Goal: Task Accomplishment & Management: Use online tool/utility

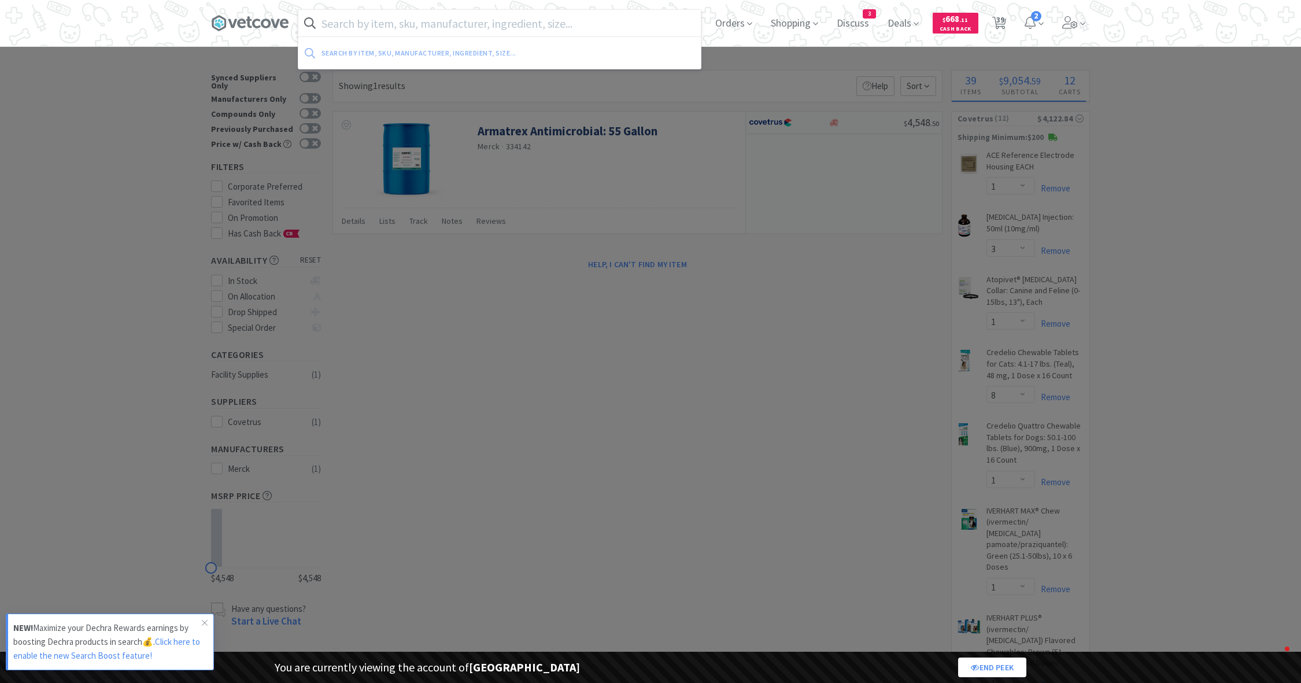
select select "1"
select select "3"
select select "1"
select select "8"
select select "1"
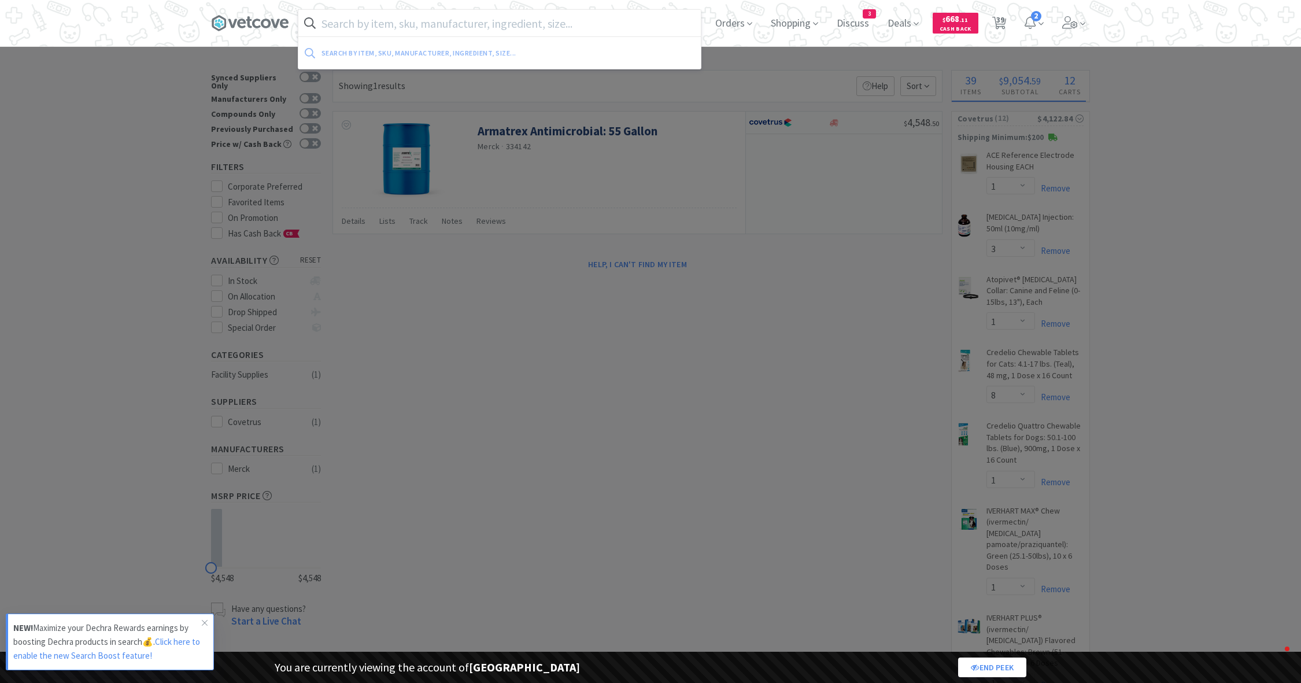
select select "1"
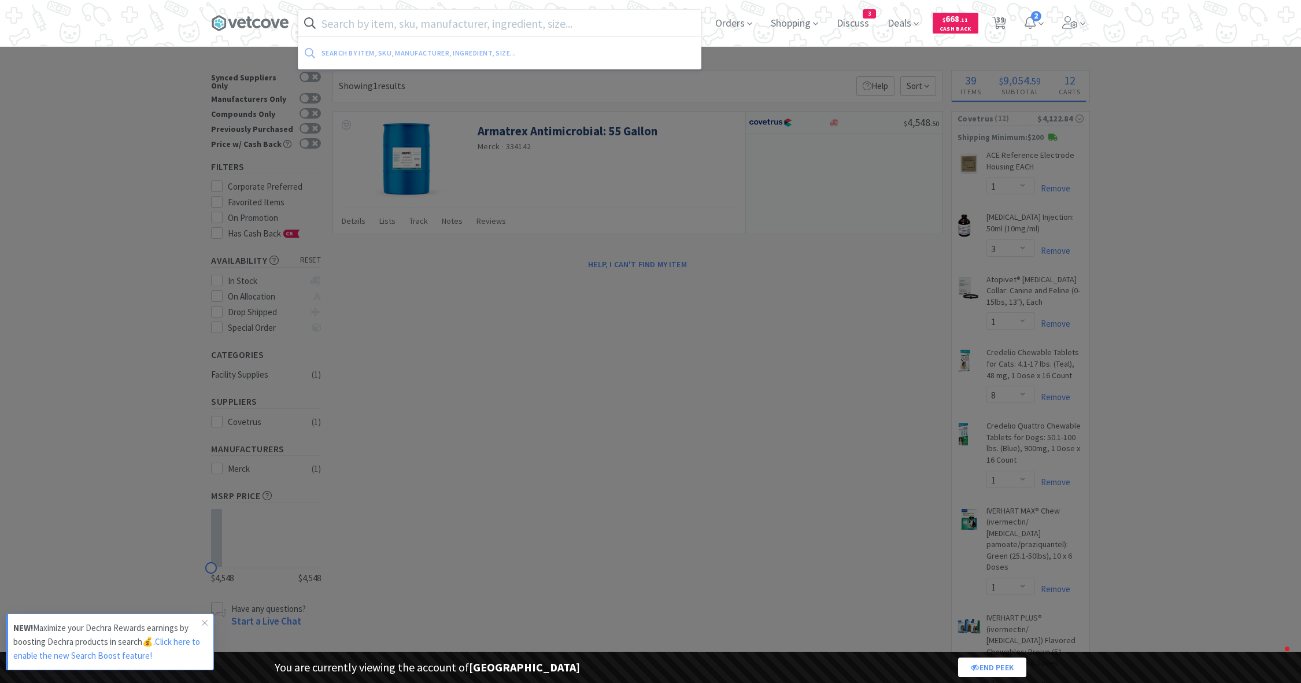
select select "2"
select select "1"
select select "2"
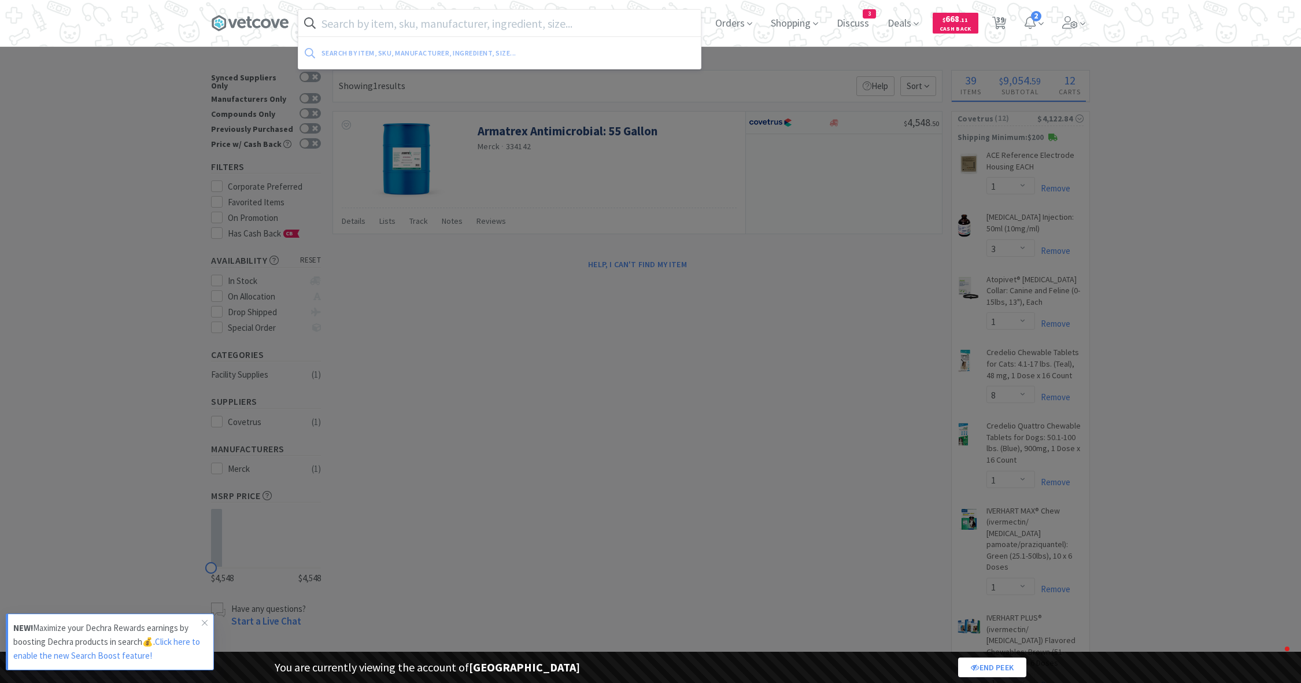
select select "1"
select select "5"
select select "2"
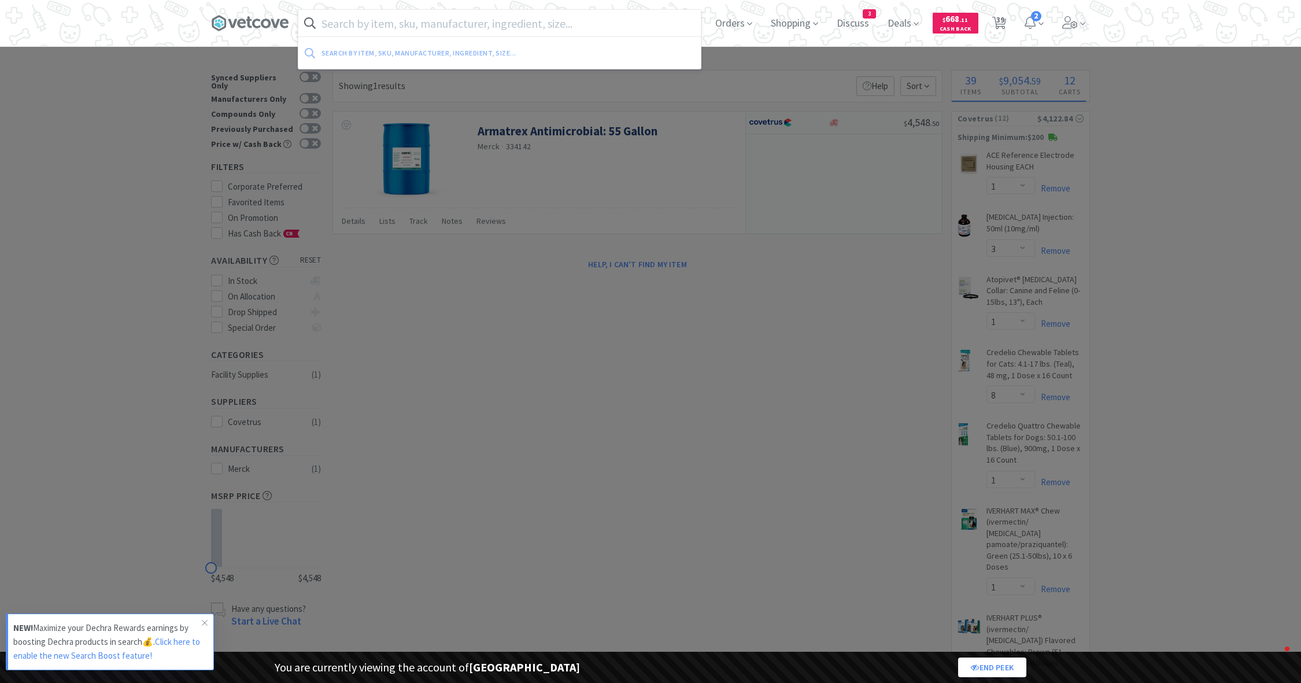
select select "1"
select select "4"
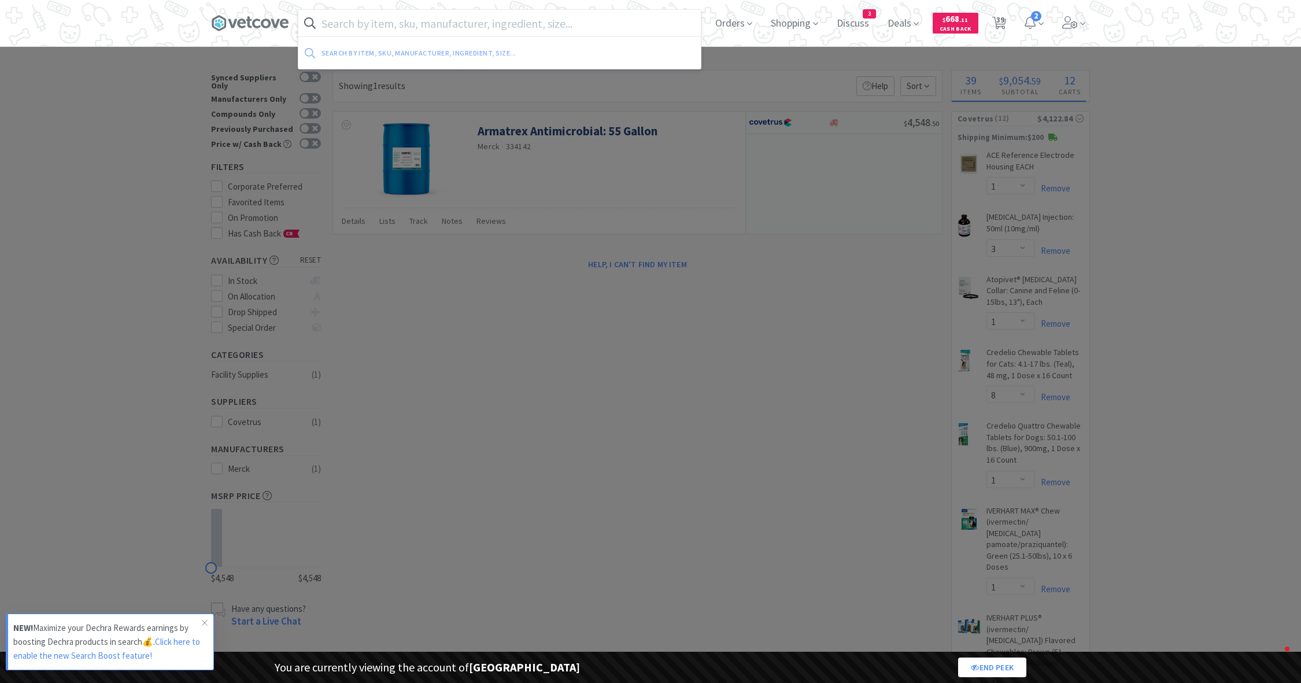
select select "1"
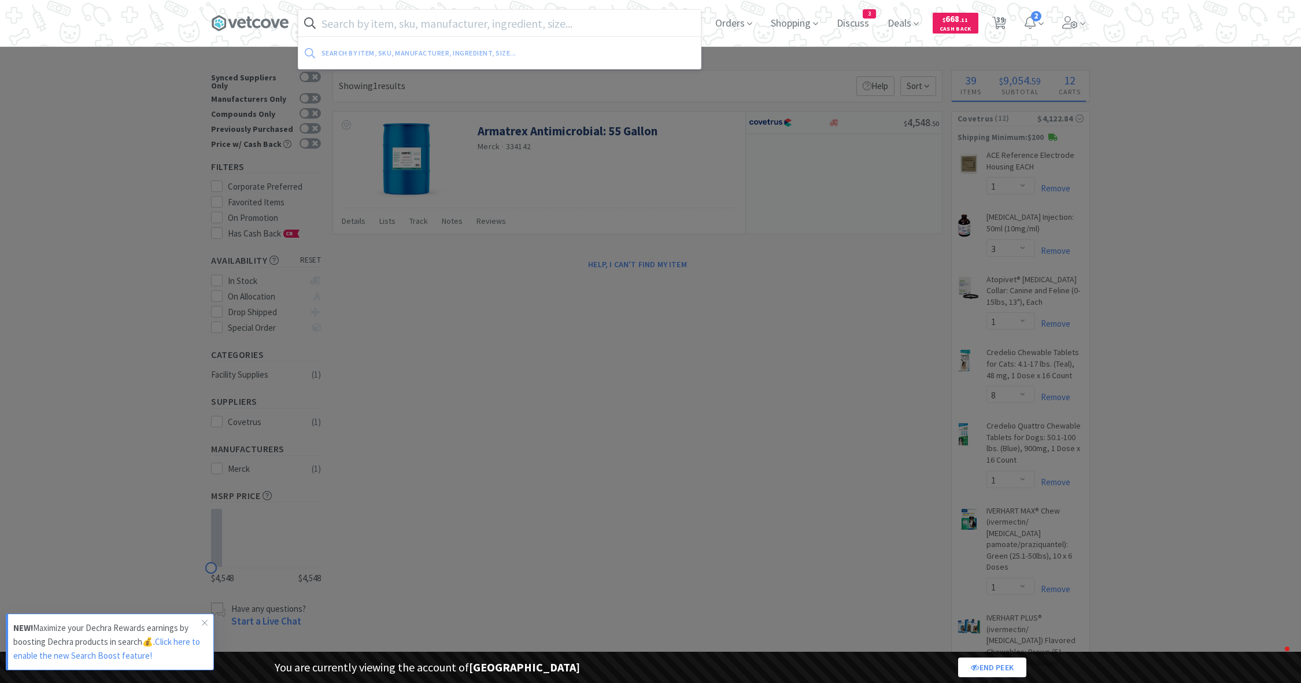
select select "1"
select select "3"
select select "2"
select select "3"
select select "1"
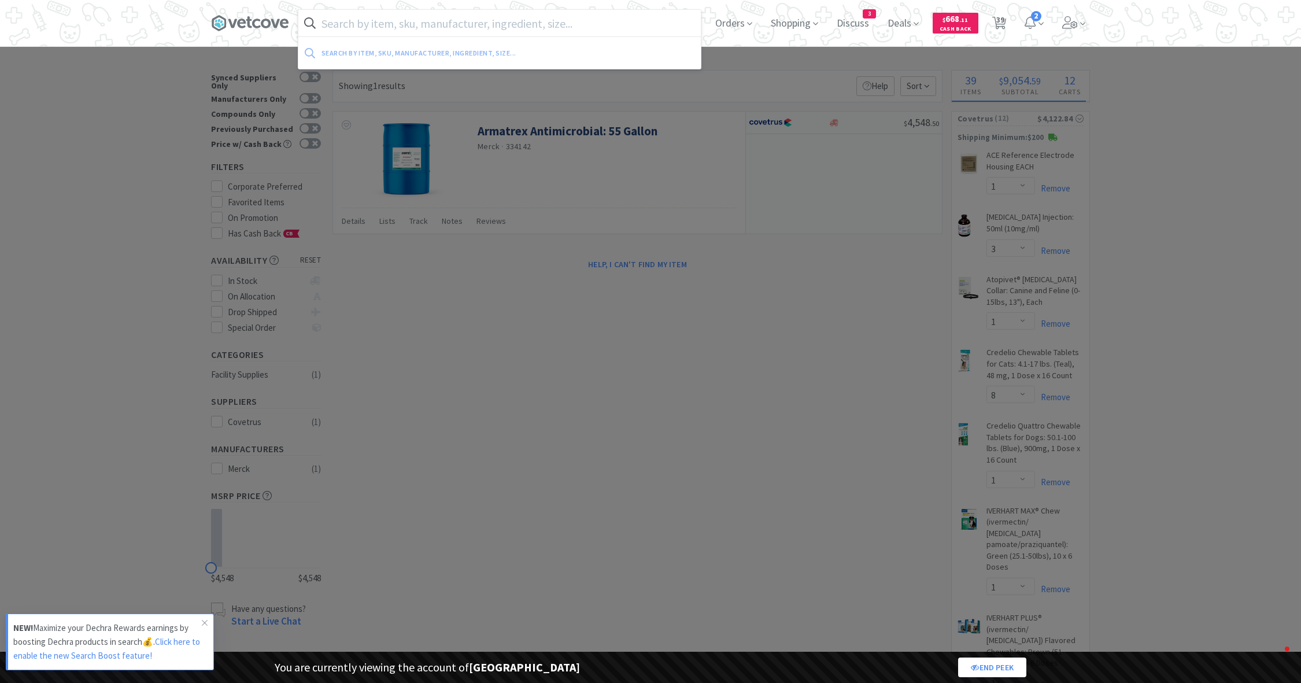
select select "1"
click at [339, 22] on input "text" at bounding box center [499, 23] width 403 height 27
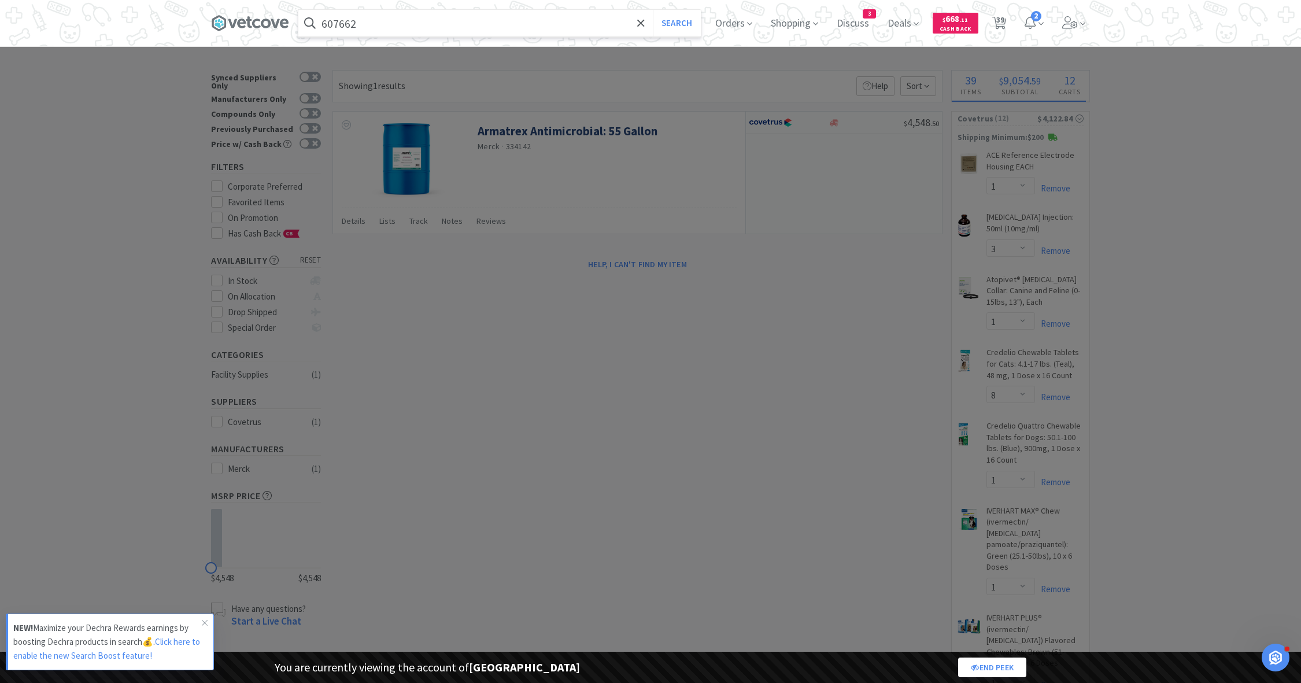
type input "607662"
click at [653, 10] on button "Search" at bounding box center [677, 23] width 48 height 27
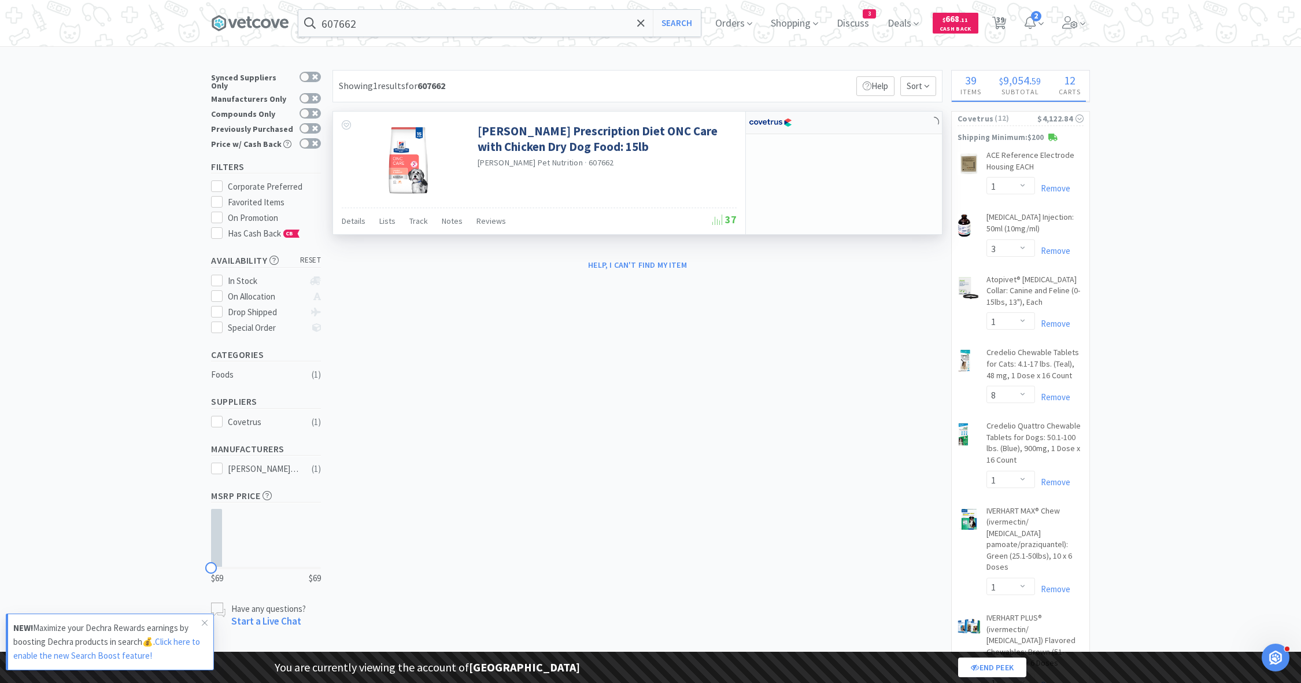
click at [773, 121] on img at bounding box center [770, 122] width 43 height 17
click at [802, 115] on div at bounding box center [781, 123] width 64 height 20
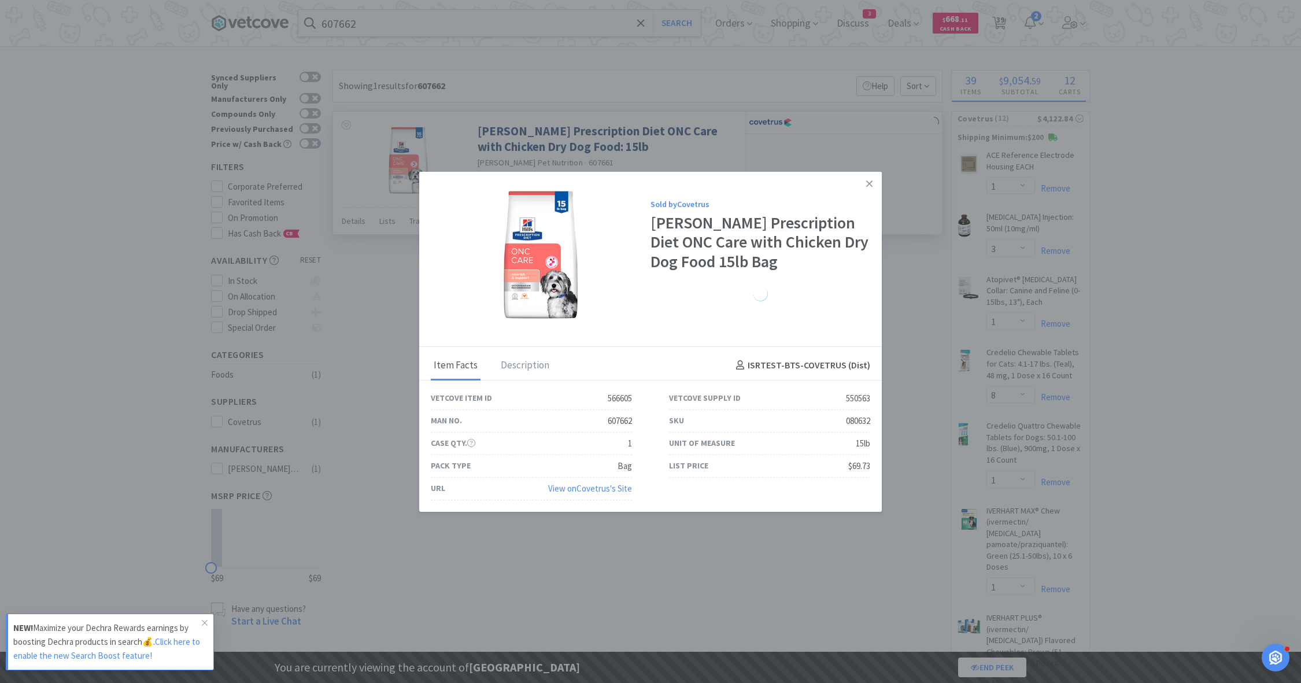
select select "1"
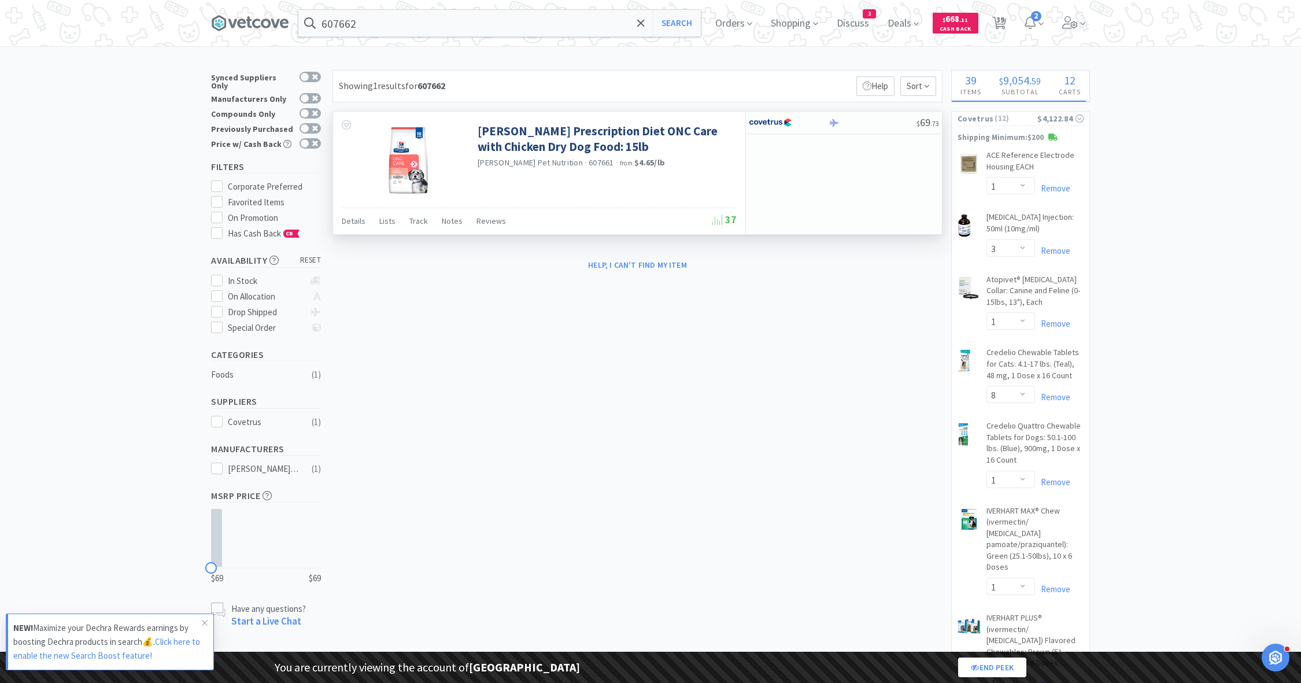
click at [589, 158] on span "607661" at bounding box center [601, 162] width 25 height 10
copy span "607661"
click at [447, 34] on input "607662" at bounding box center [499, 23] width 403 height 27
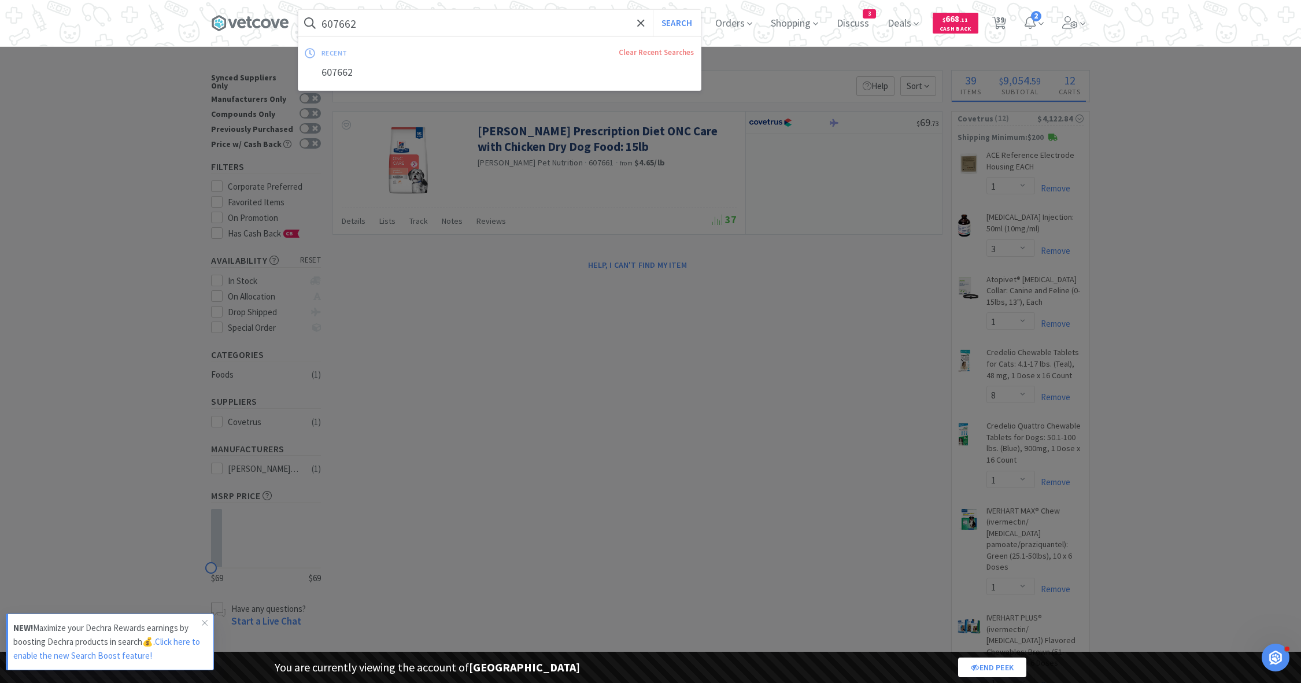
paste input "1"
type input "607661"
click at [653, 10] on button "Search" at bounding box center [677, 23] width 48 height 27
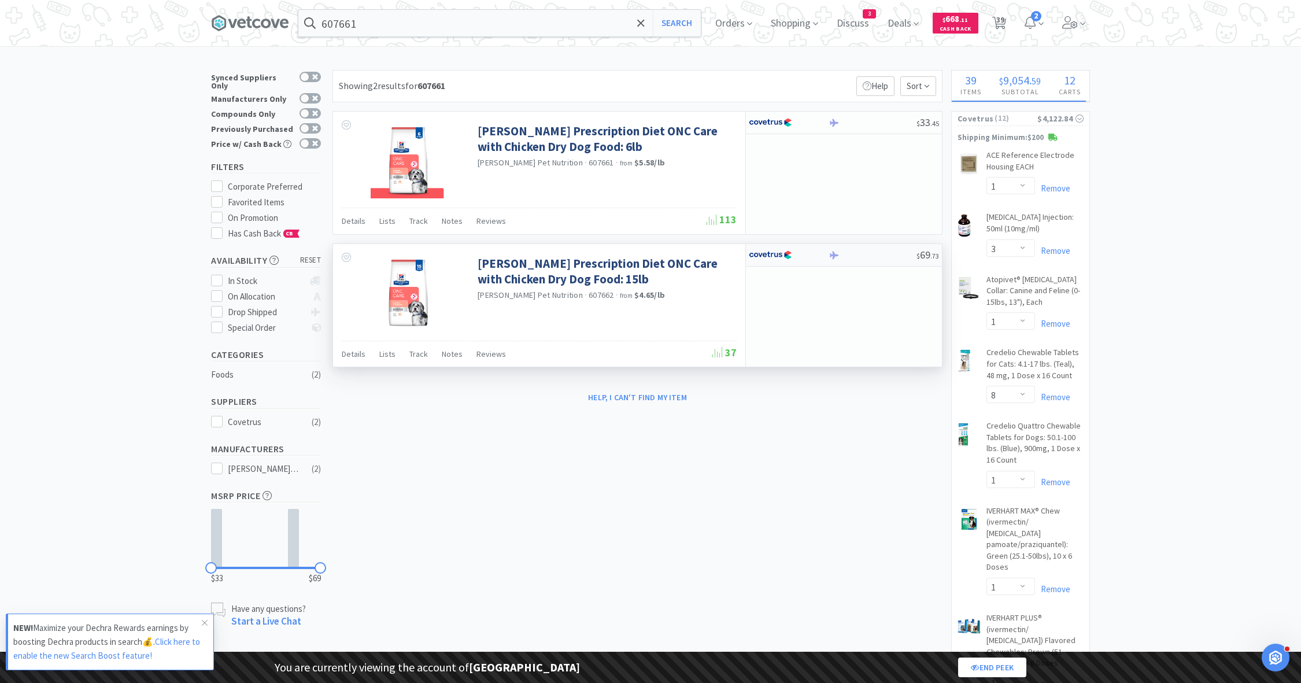
click at [788, 253] on img at bounding box center [770, 254] width 43 height 17
select select "1"
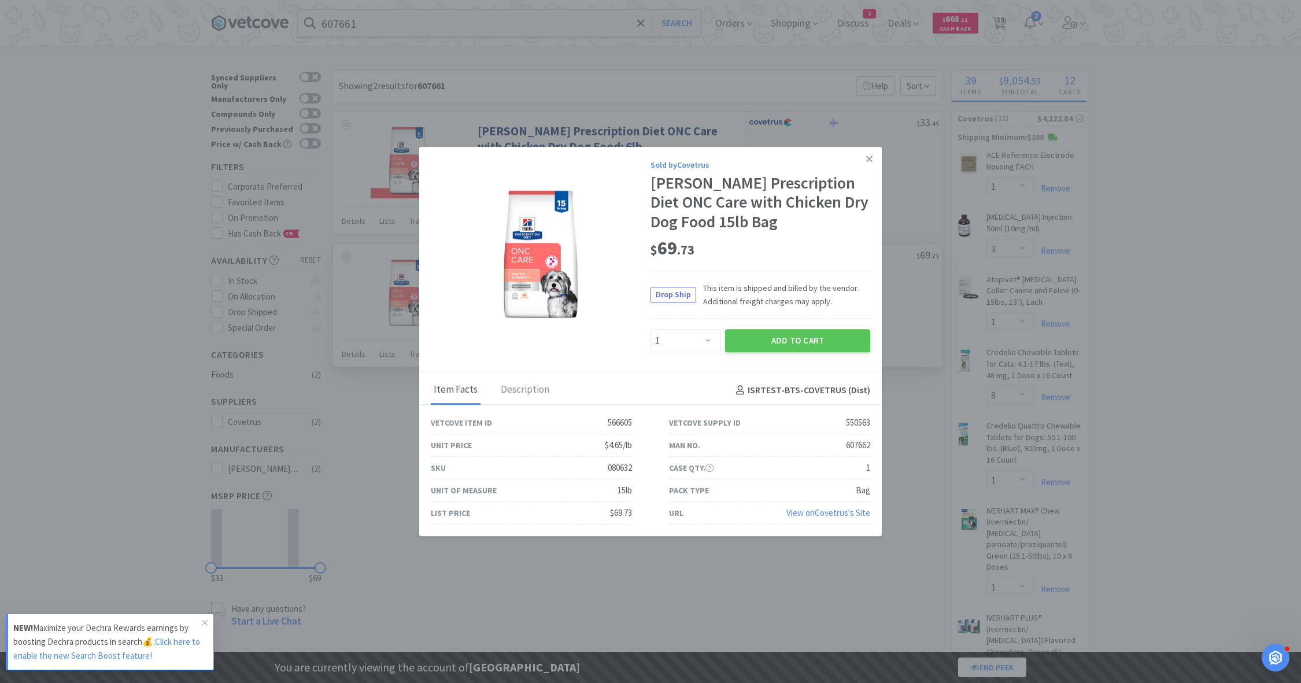
click at [618, 467] on div "080632" at bounding box center [620, 468] width 24 height 14
copy div "080632"
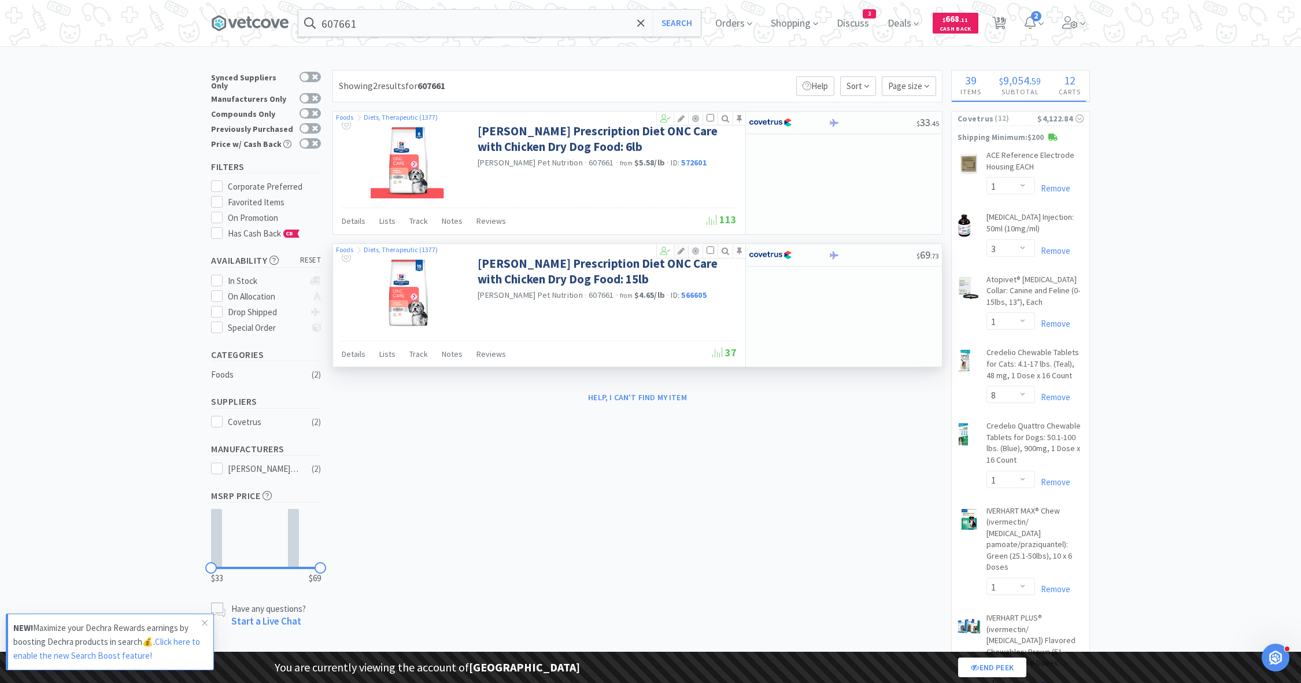
click at [678, 250] on icon at bounding box center [681, 251] width 14 height 8
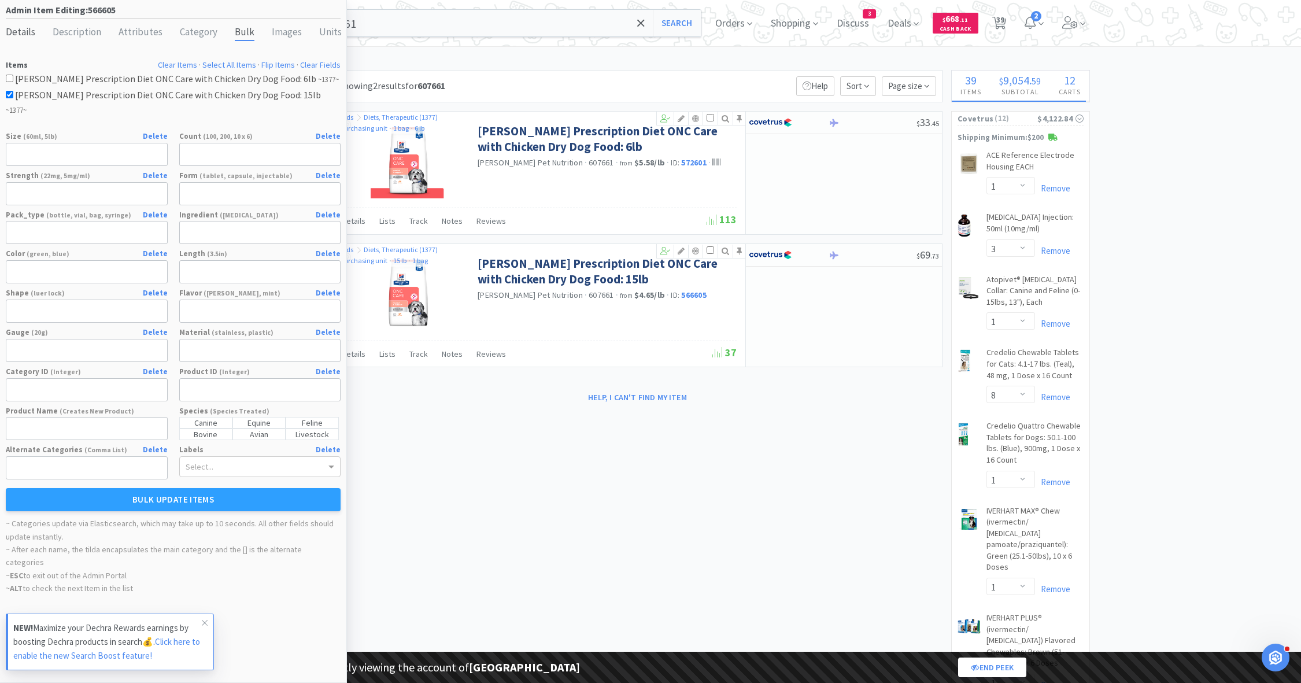
click at [24, 32] on div "Details" at bounding box center [20, 32] width 29 height 17
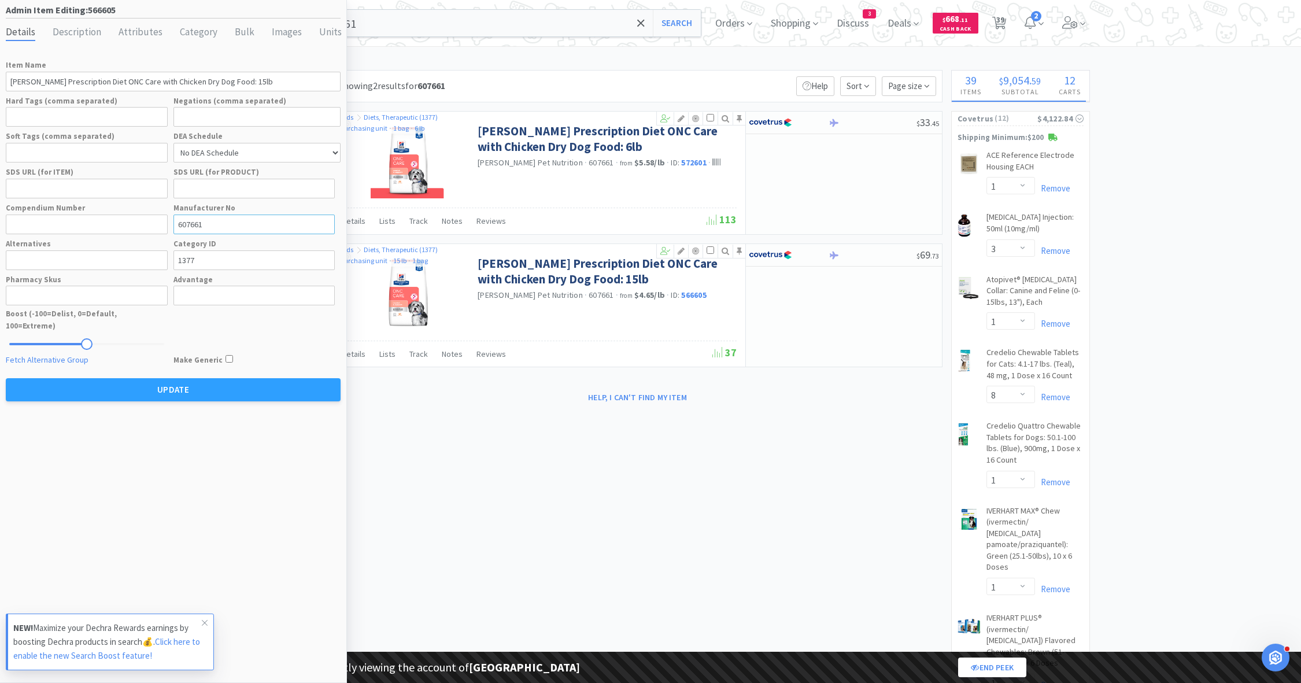
click at [201, 224] on input "607661" at bounding box center [255, 225] width 162 height 20
paste input "080632"
type input "080632"
click at [170, 378] on button "Update" at bounding box center [173, 389] width 335 height 23
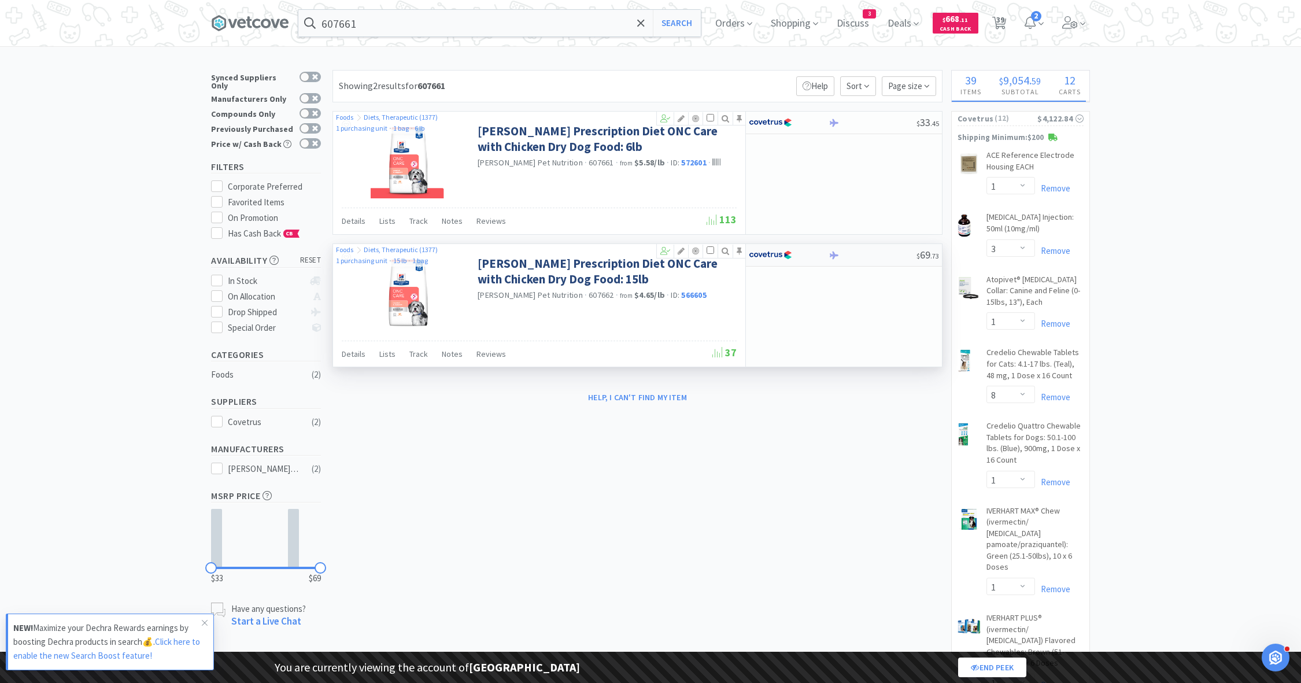
click at [780, 251] on img at bounding box center [770, 254] width 43 height 17
select select "1"
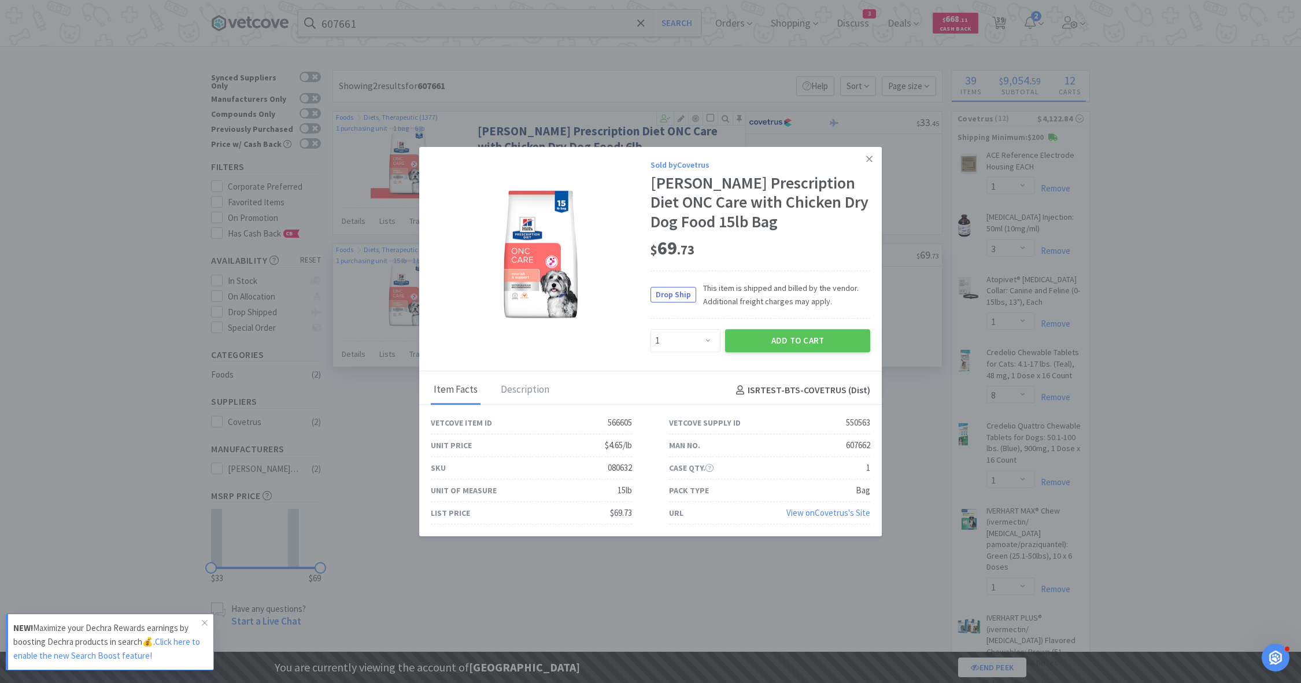
click at [864, 440] on div "607662" at bounding box center [858, 445] width 24 height 14
copy div "607662"
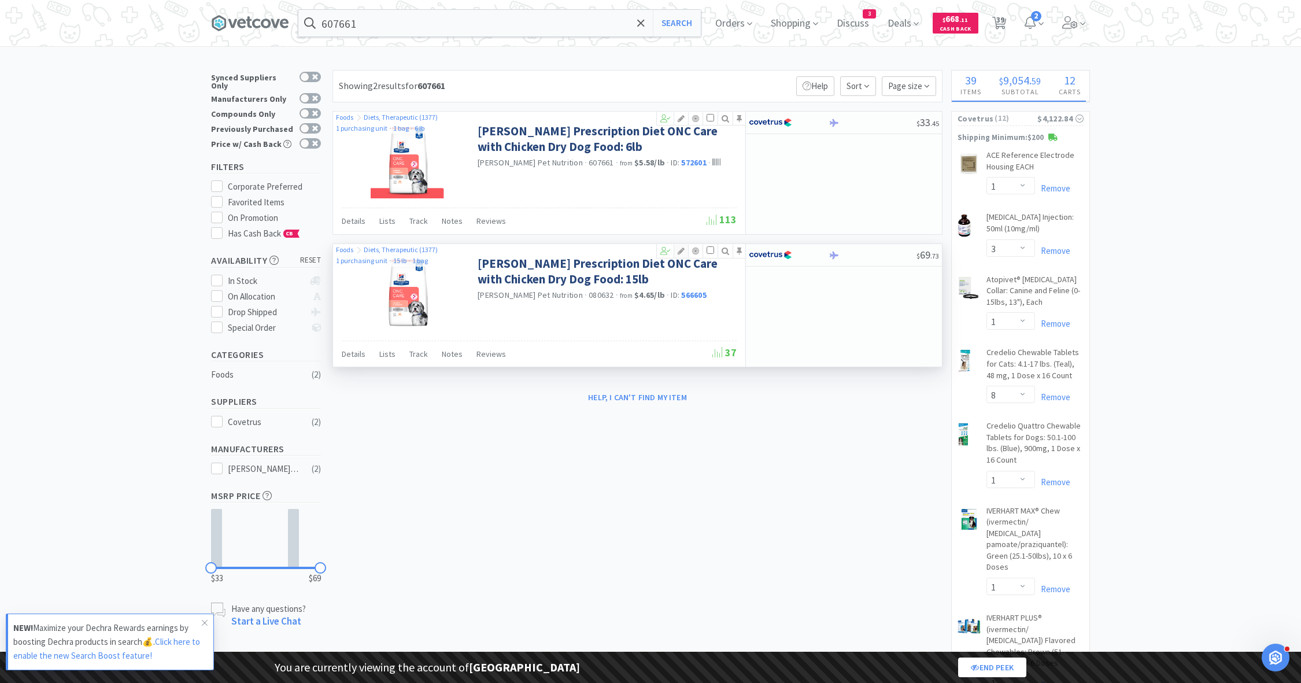
click at [684, 247] on icon at bounding box center [681, 251] width 14 height 8
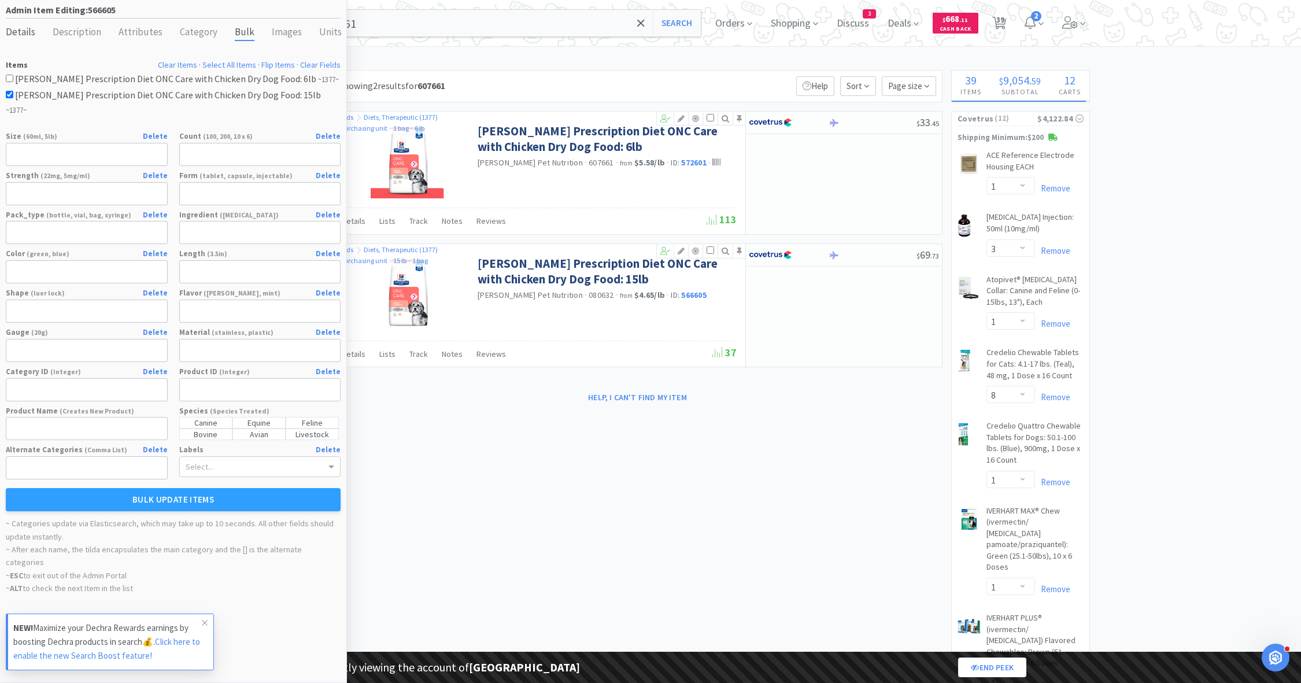
click at [10, 31] on div "Details" at bounding box center [20, 32] width 29 height 17
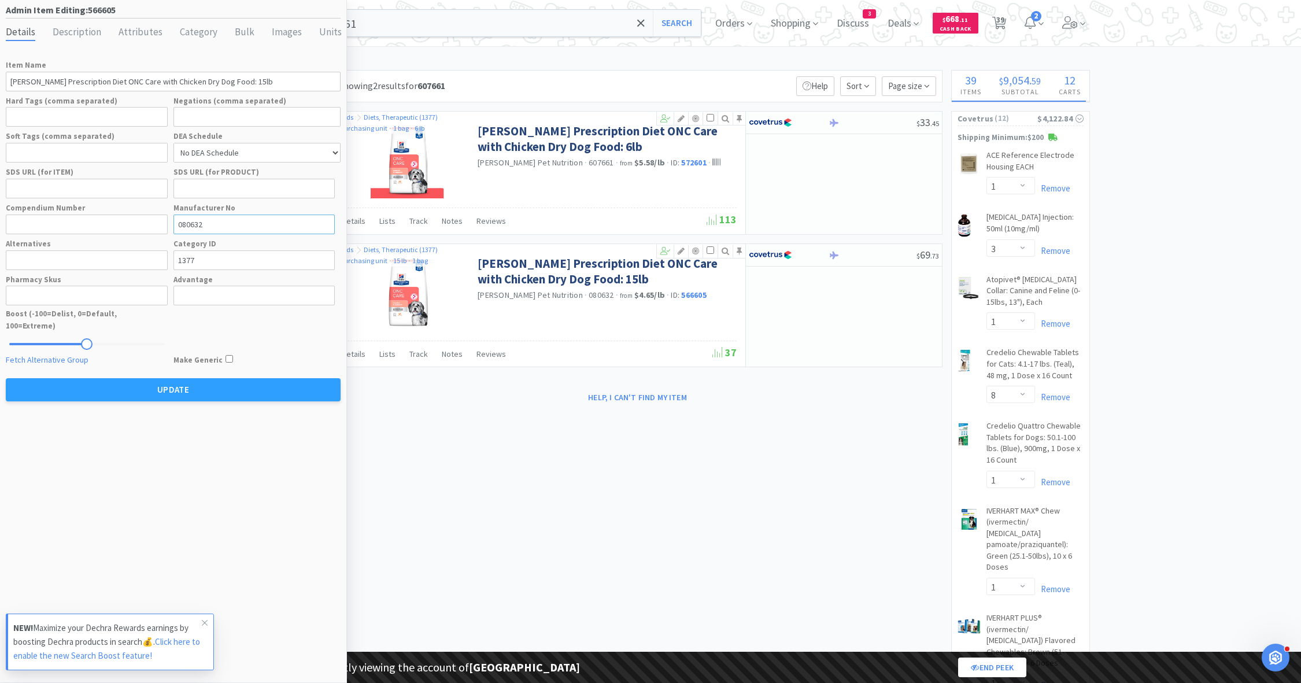
click at [201, 218] on input "080632" at bounding box center [255, 225] width 162 height 20
paste input "60766"
type input "607662"
click at [171, 380] on button "Update" at bounding box center [173, 389] width 335 height 23
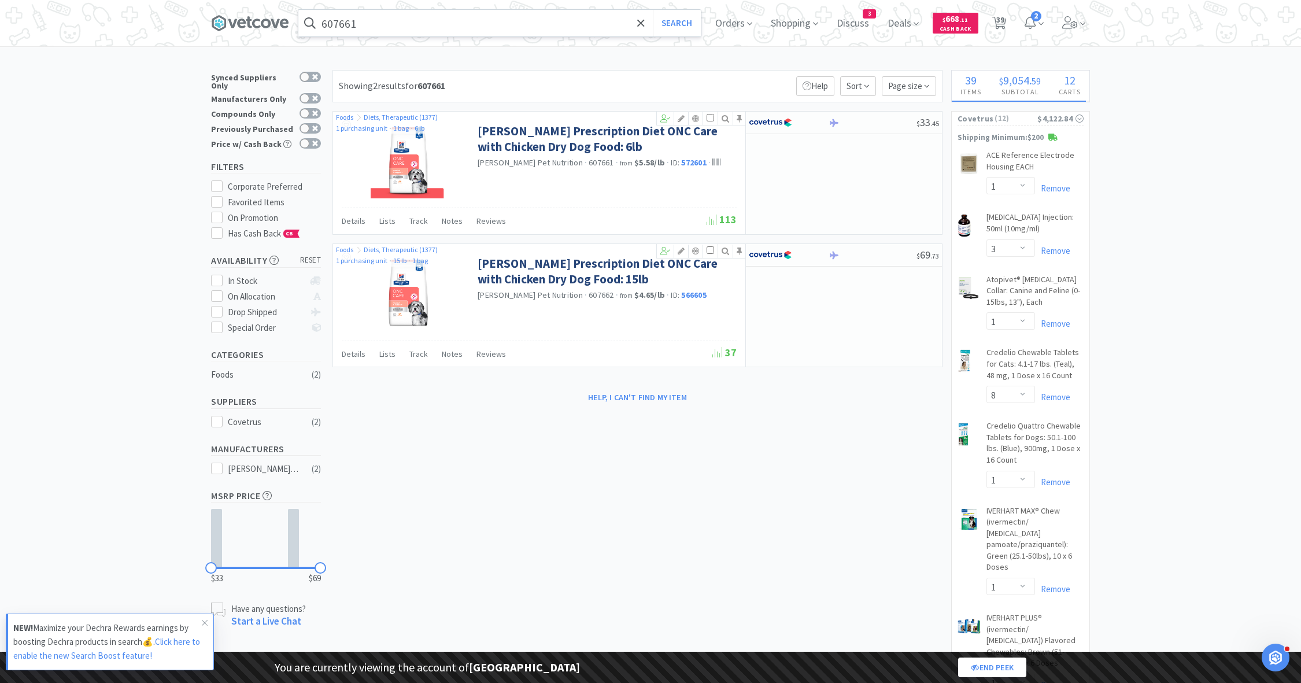
click at [359, 27] on input "607661" at bounding box center [499, 23] width 403 height 27
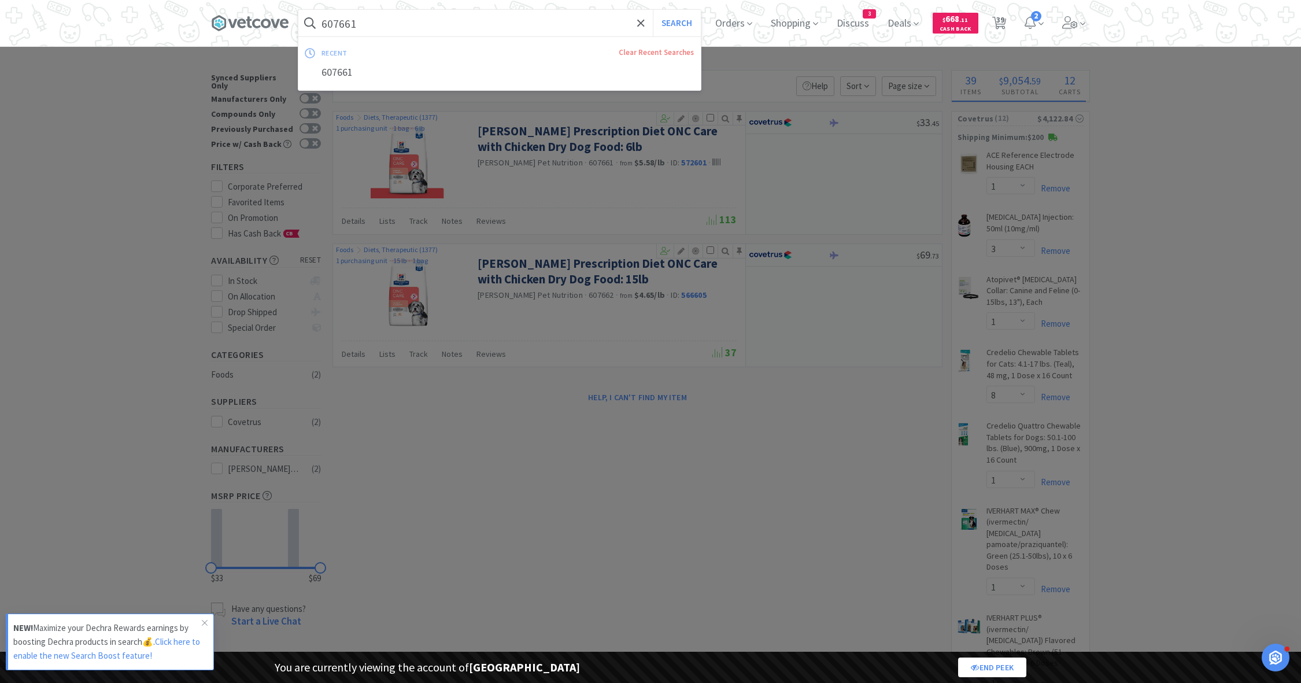
paste input "79"
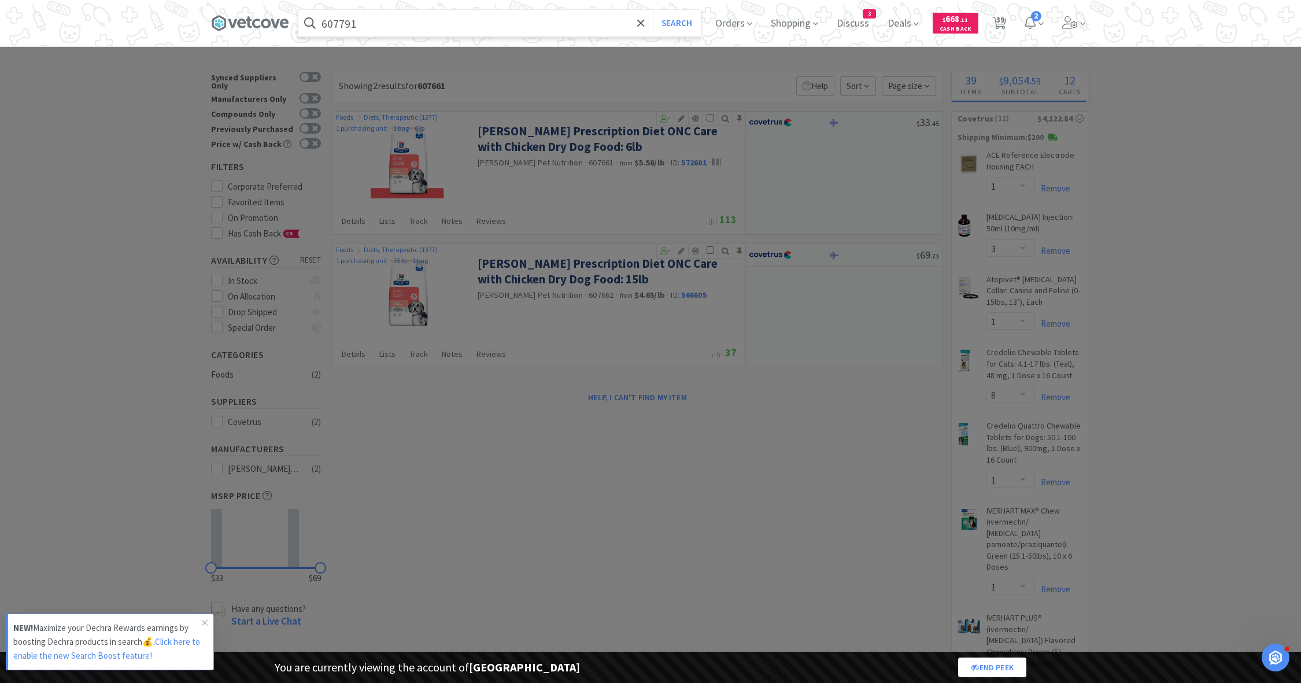
type input "607791"
click at [653, 10] on button "Search" at bounding box center [677, 23] width 48 height 27
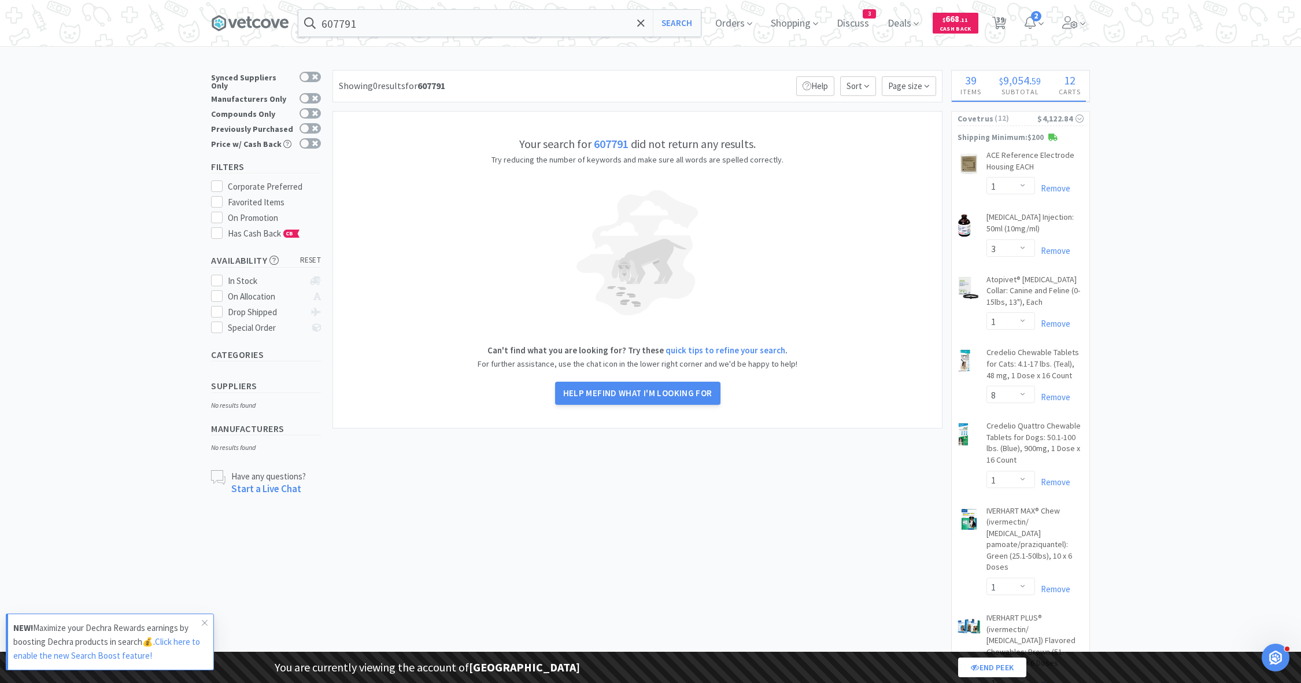
select select "1"
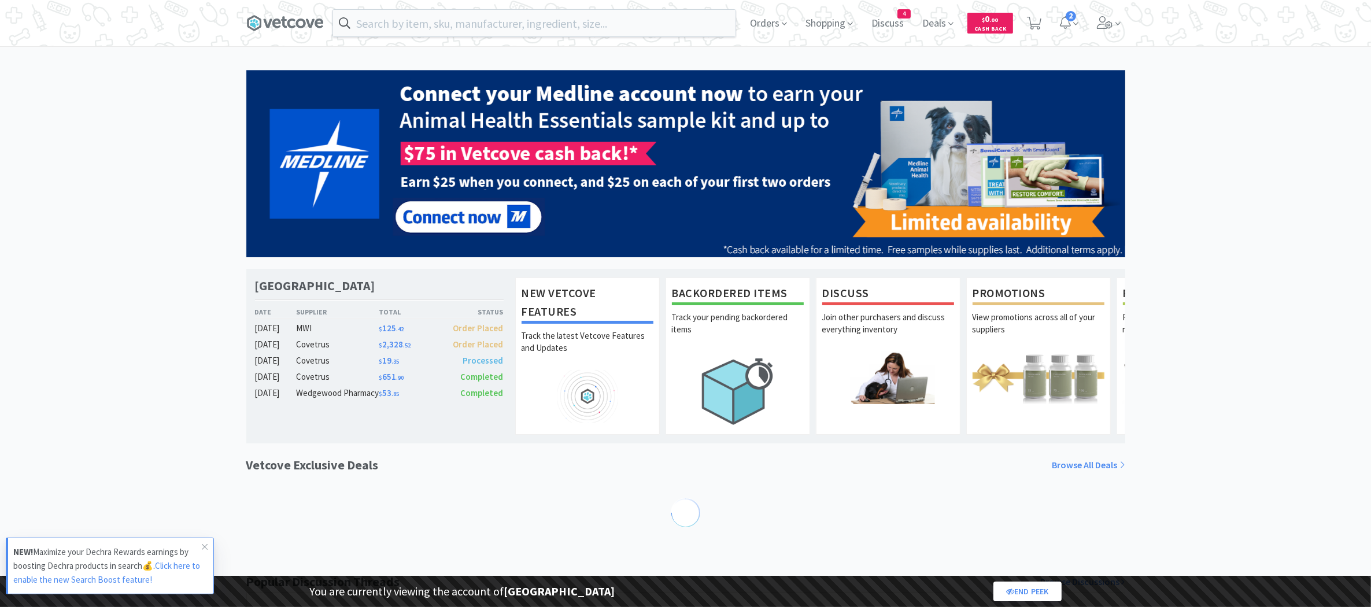
click at [296, 28] on icon at bounding box center [285, 22] width 78 height 17
click at [366, 26] on input "text" at bounding box center [534, 23] width 403 height 27
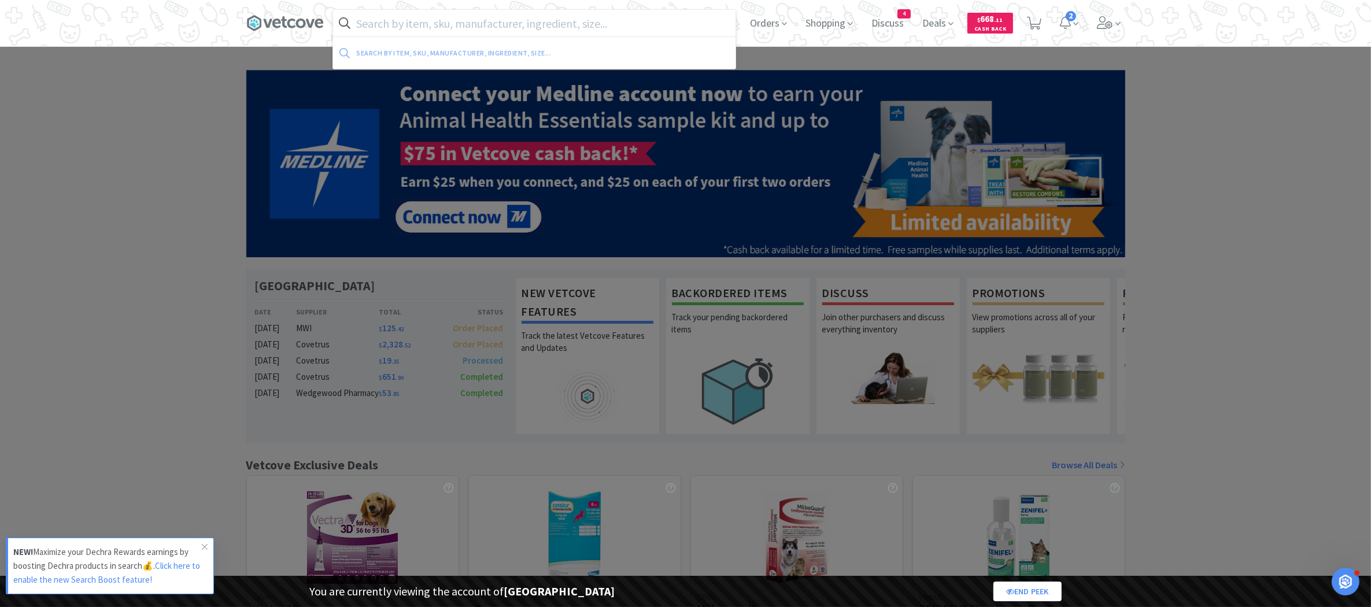
paste input "607791"
type input "607791"
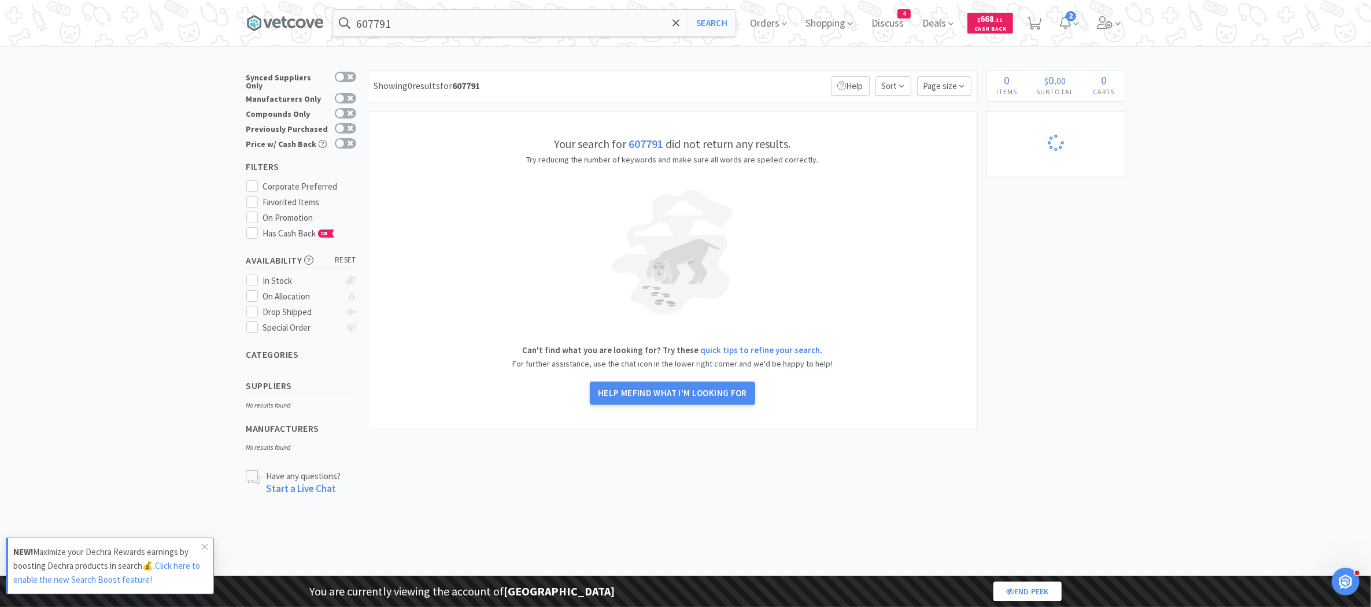
select select "1"
select select "3"
select select "1"
select select "8"
select select "1"
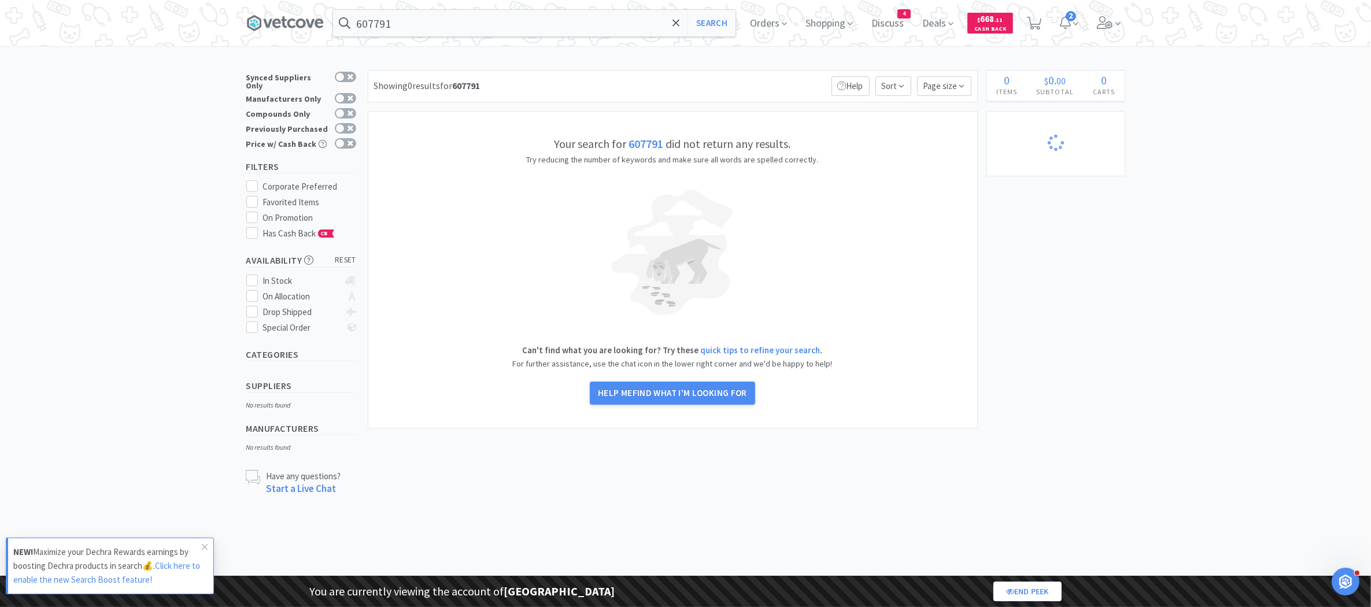
select select "1"
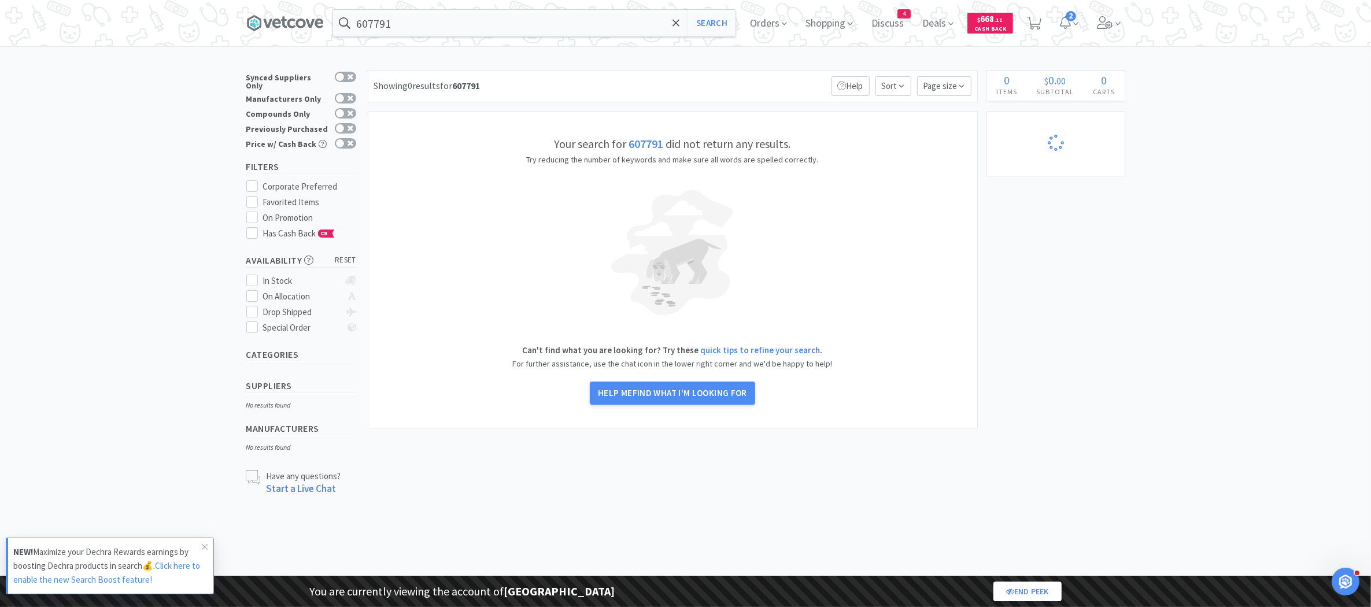
select select "2"
select select "1"
select select "2"
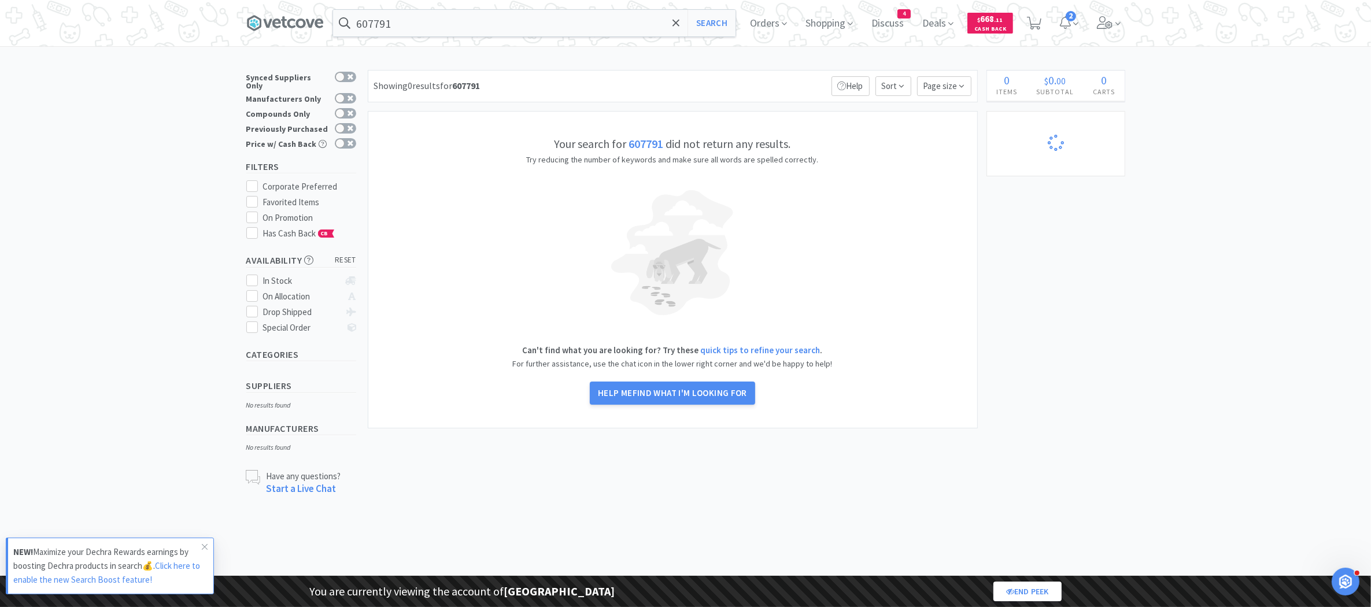
select select "1"
select select "5"
select select "2"
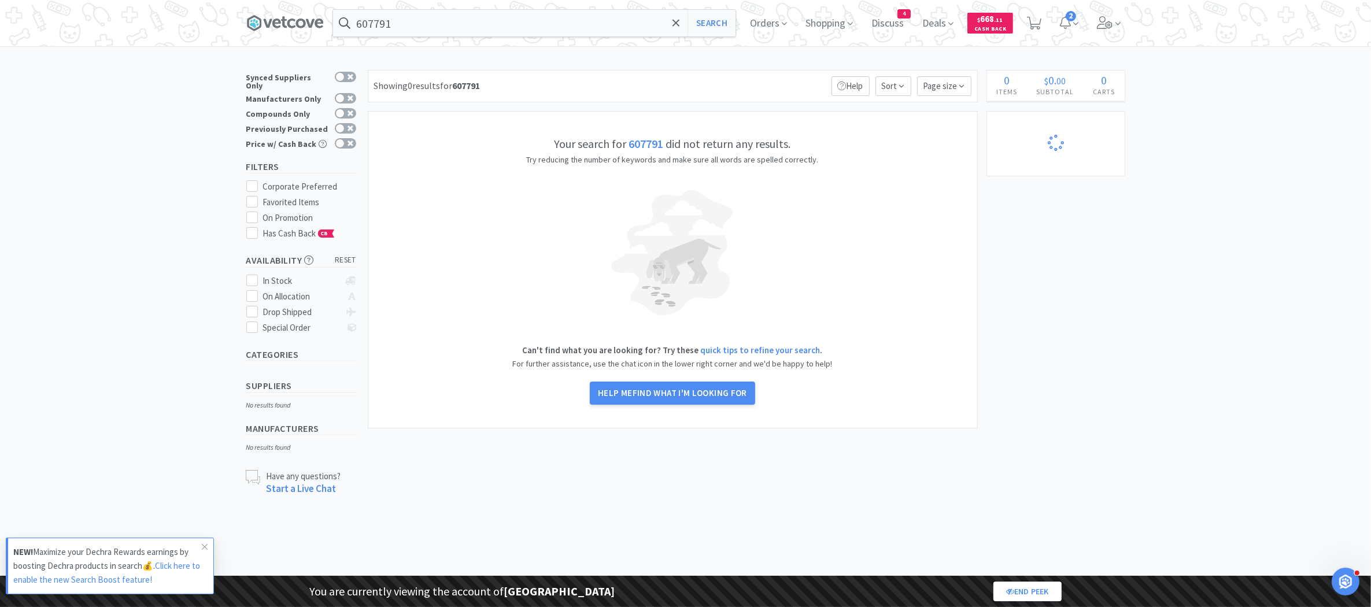
select select "1"
select select "4"
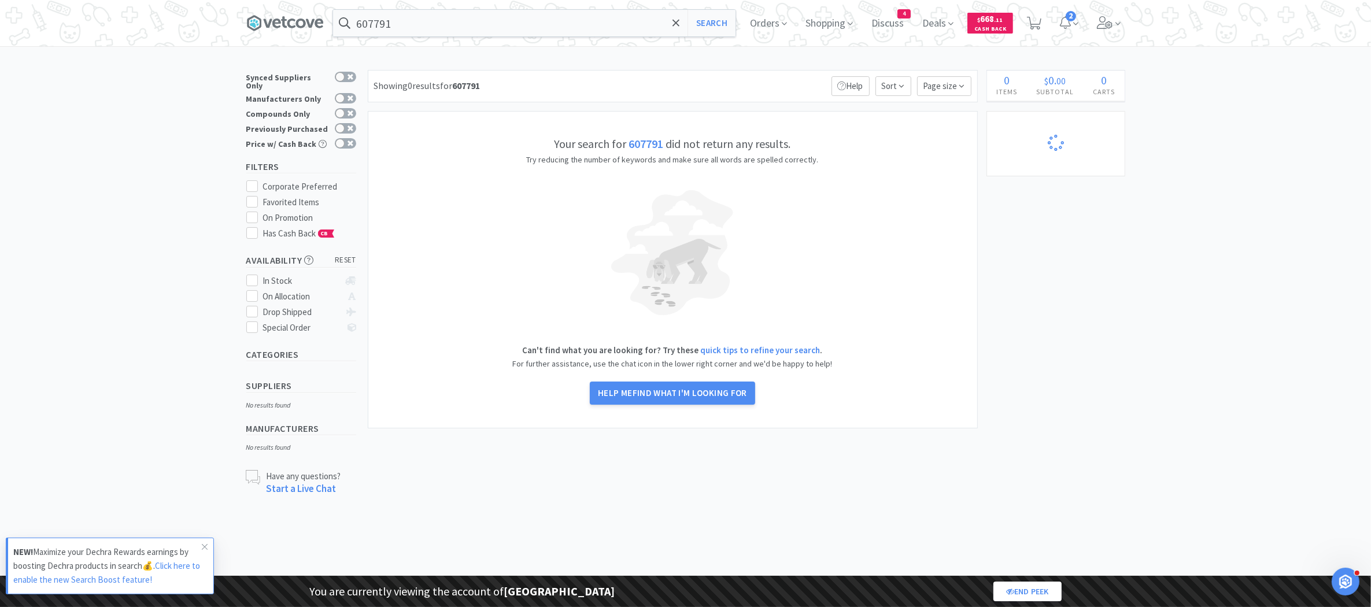
select select "1"
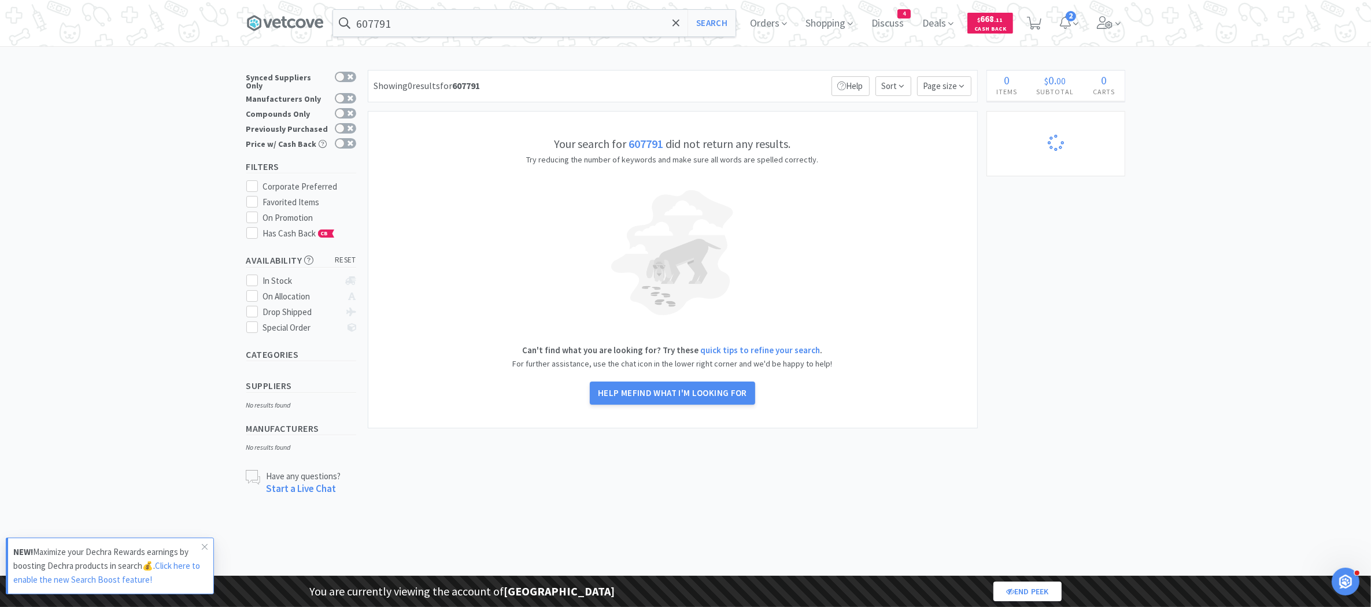
select select "1"
select select "3"
select select "2"
select select "3"
select select "1"
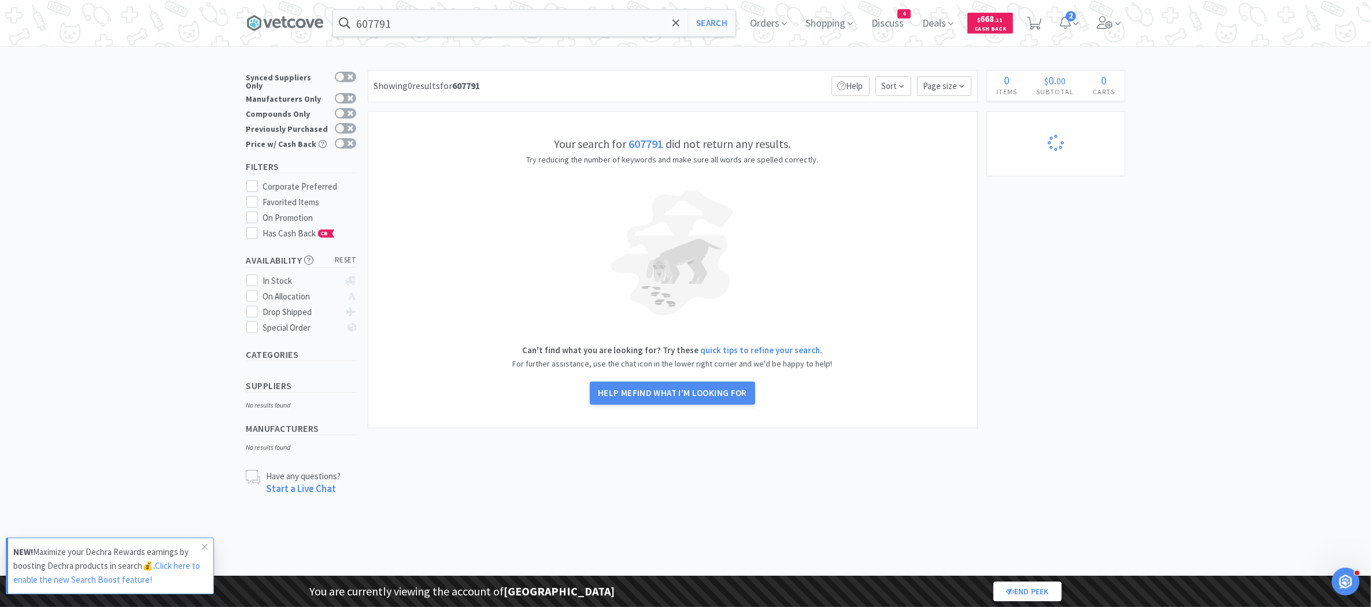
select select "1"
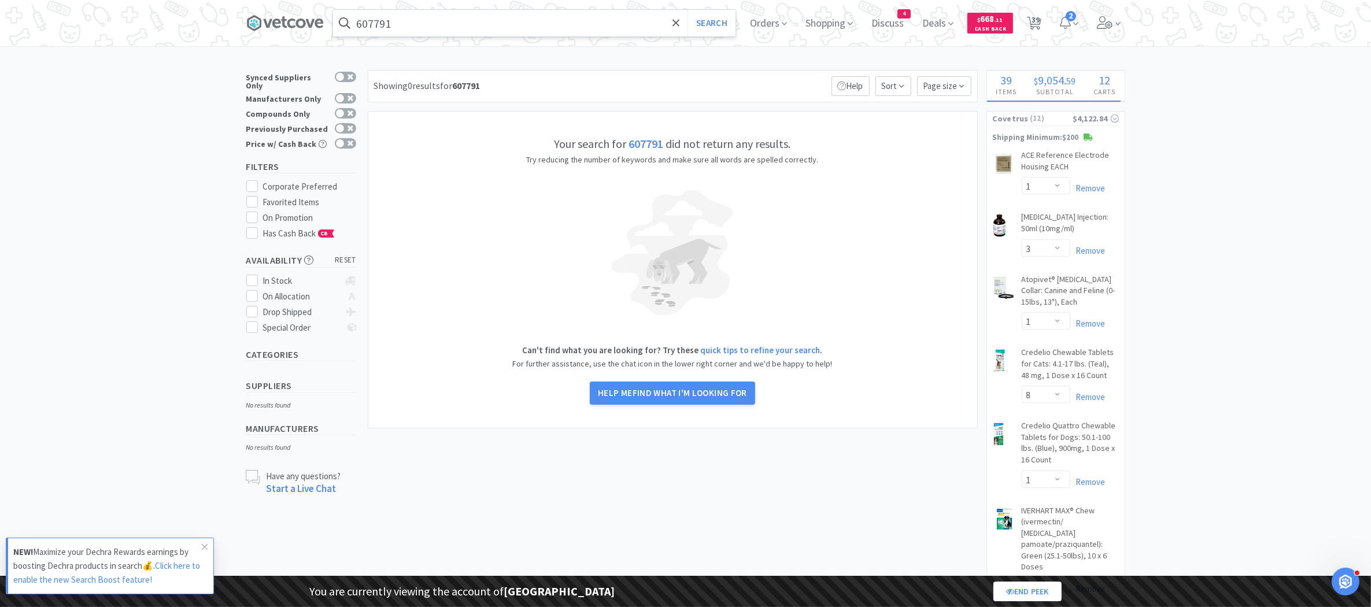
click at [408, 24] on input "607791" at bounding box center [534, 23] width 403 height 27
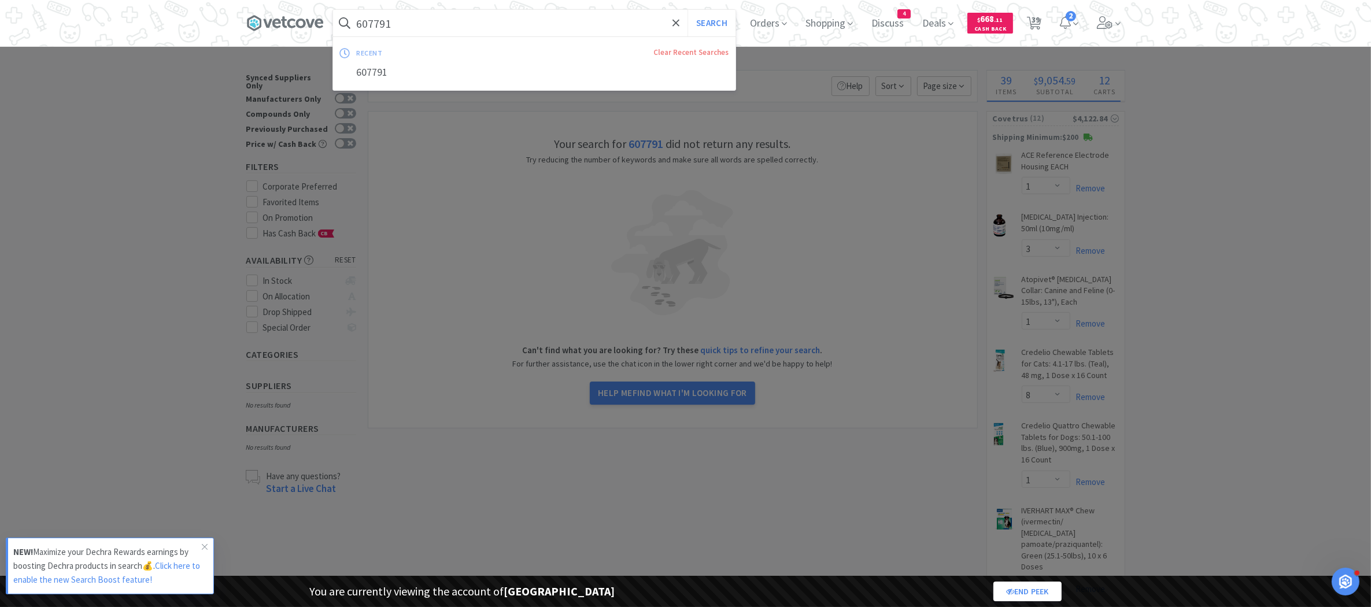
click at [408, 24] on input "607791" at bounding box center [534, 23] width 403 height 27
paste input "87"
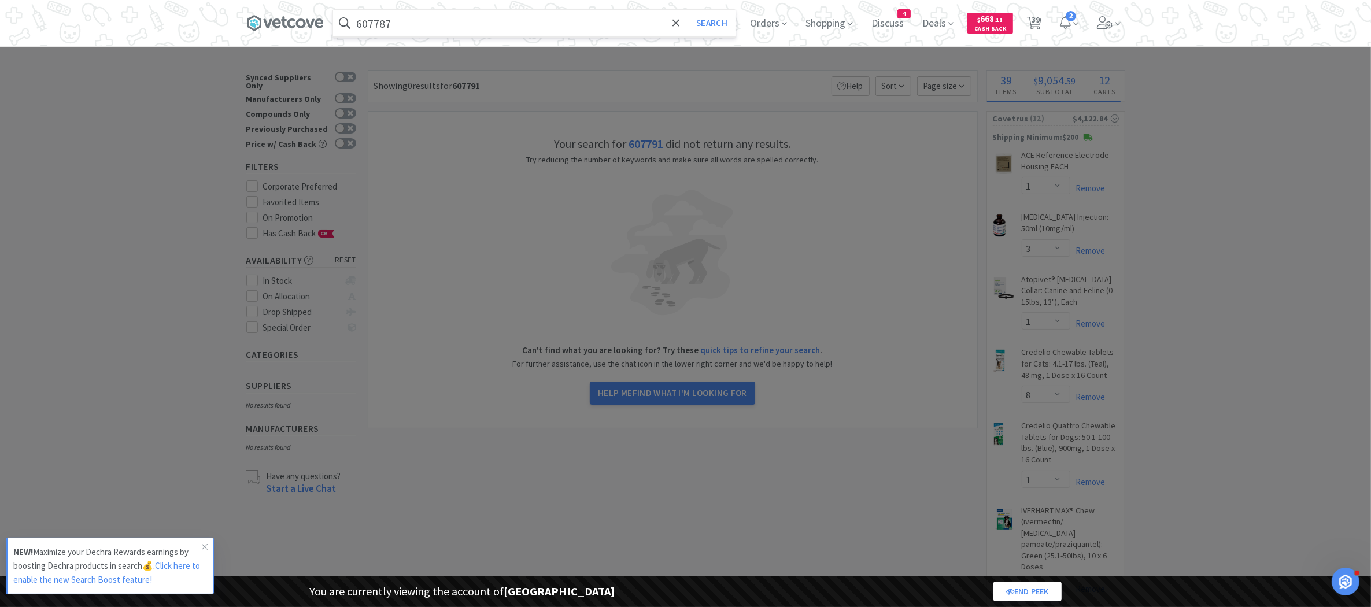
click at [688, 10] on button "Search" at bounding box center [712, 23] width 48 height 27
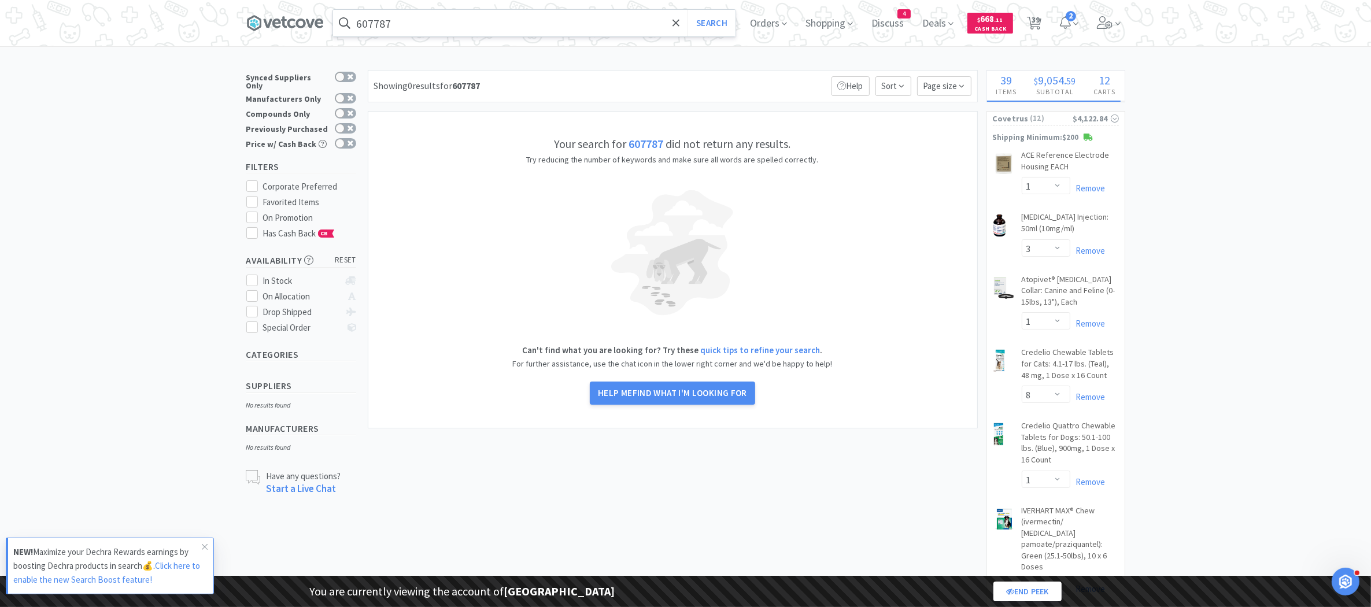
click at [381, 21] on input "607787" at bounding box center [534, 23] width 403 height 27
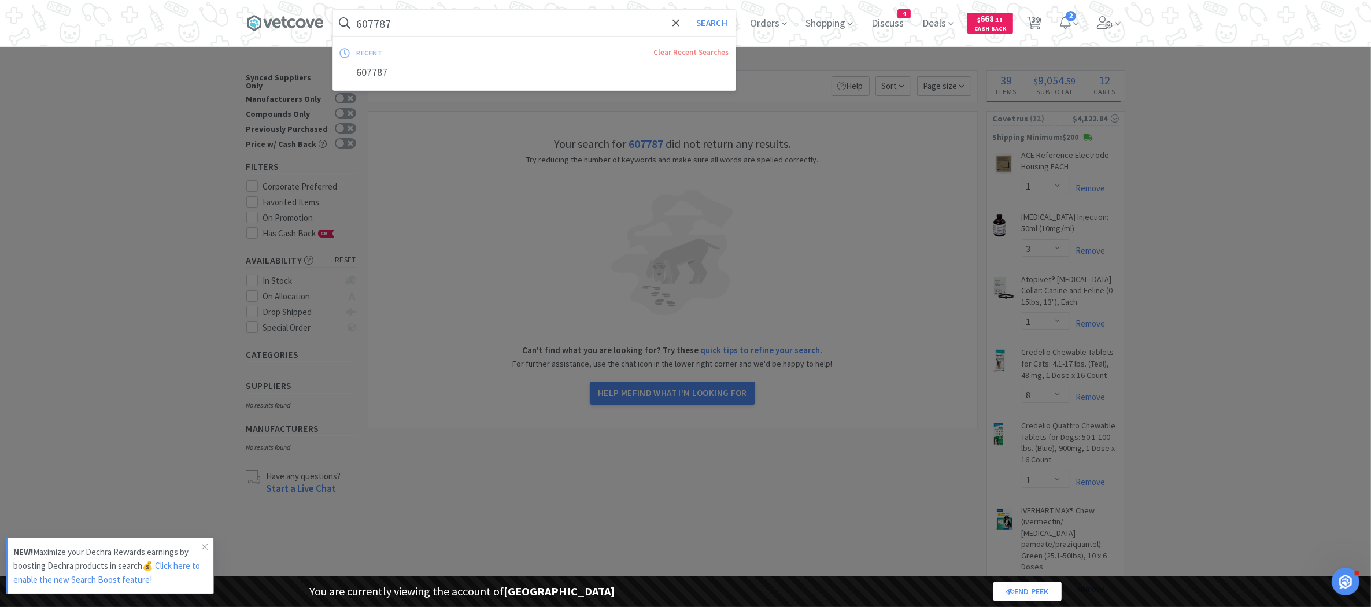
click at [381, 20] on input "607787" at bounding box center [534, 23] width 403 height 27
paste input "607789"
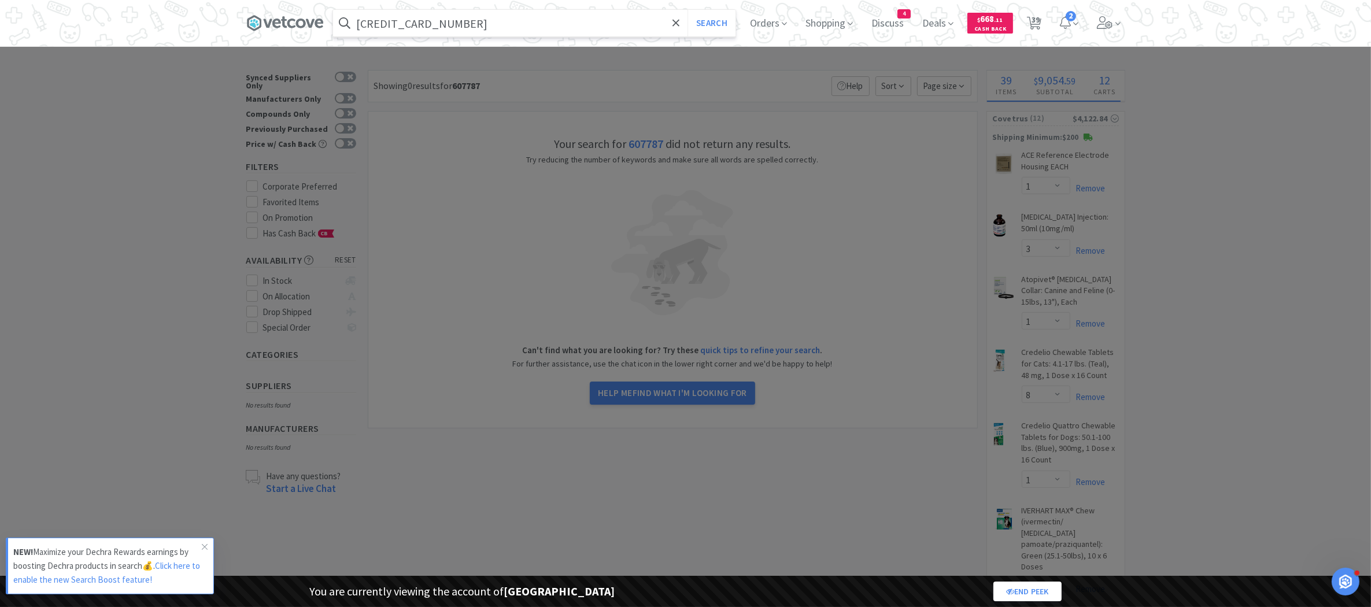
click at [688, 10] on button "Search" at bounding box center [712, 23] width 48 height 27
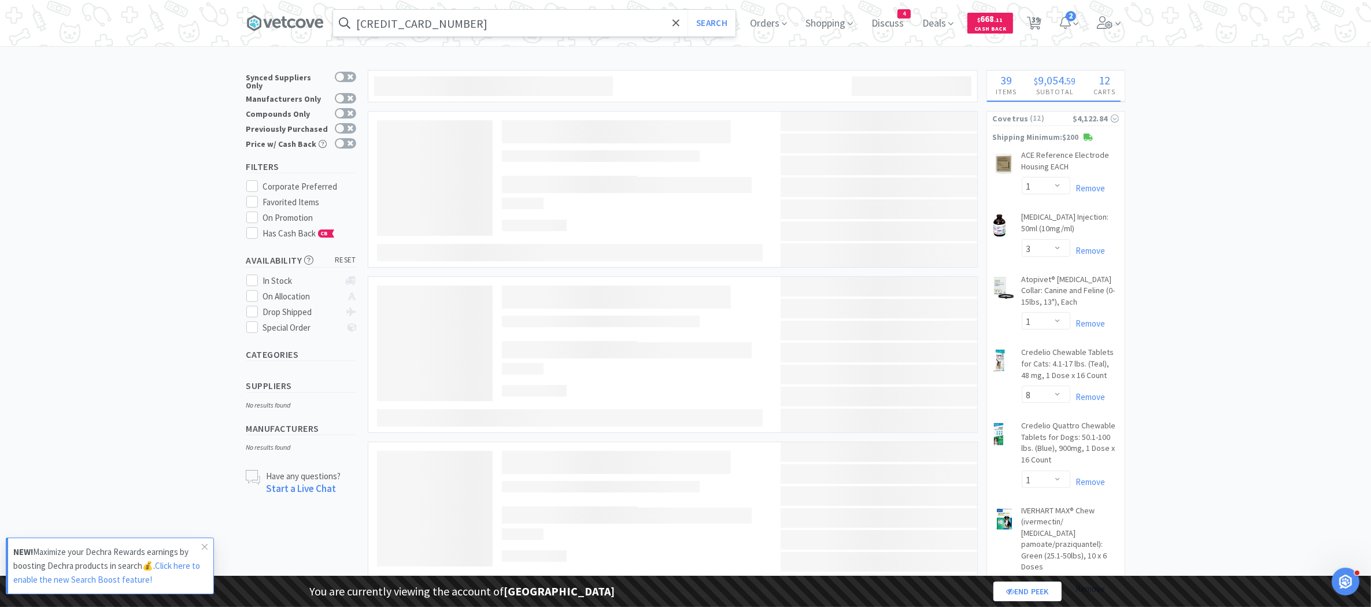
click at [381, 20] on input "[CREDIT_CARD_NUMBER]" at bounding box center [534, 23] width 403 height 27
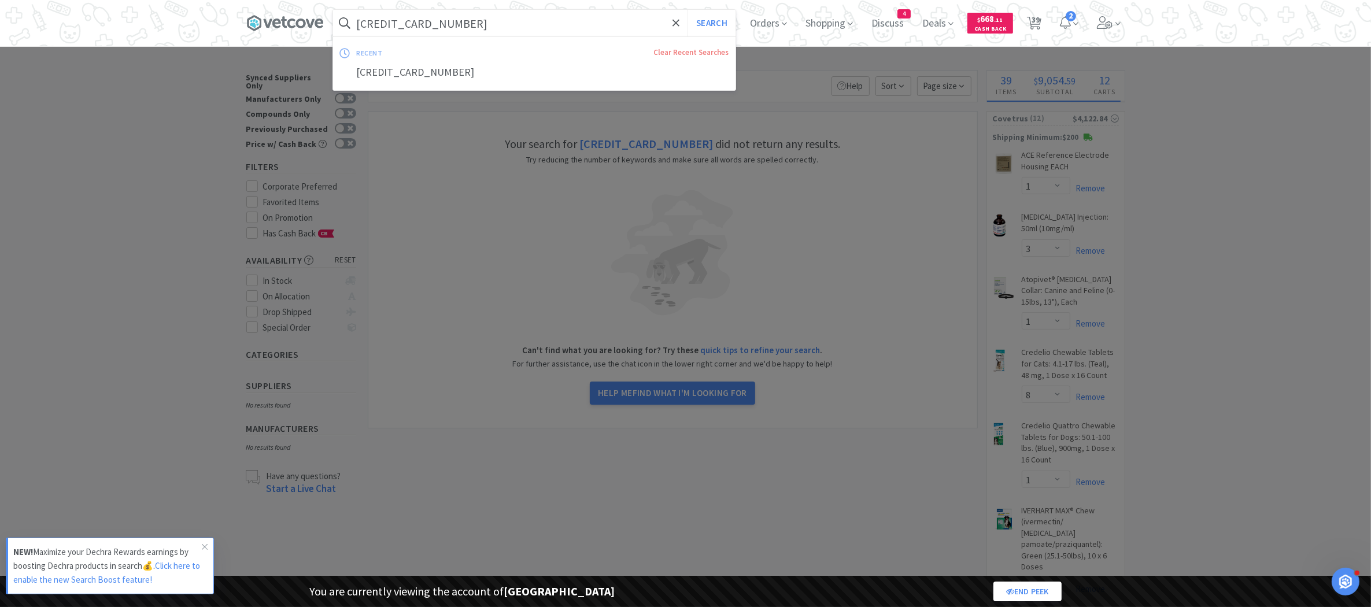
click at [381, 20] on input "[CREDIT_CARD_NUMBER]" at bounding box center [534, 23] width 403 height 27
paste input "89"
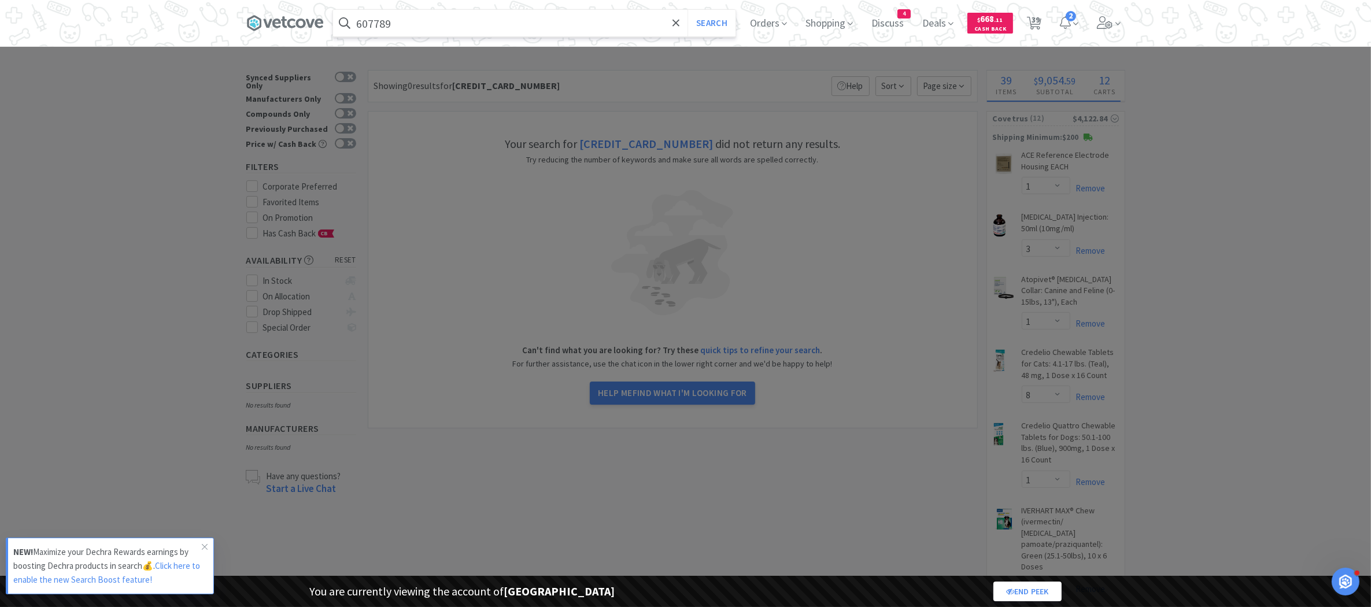
type input "607789"
click at [688, 10] on button "Search" at bounding box center [712, 23] width 48 height 27
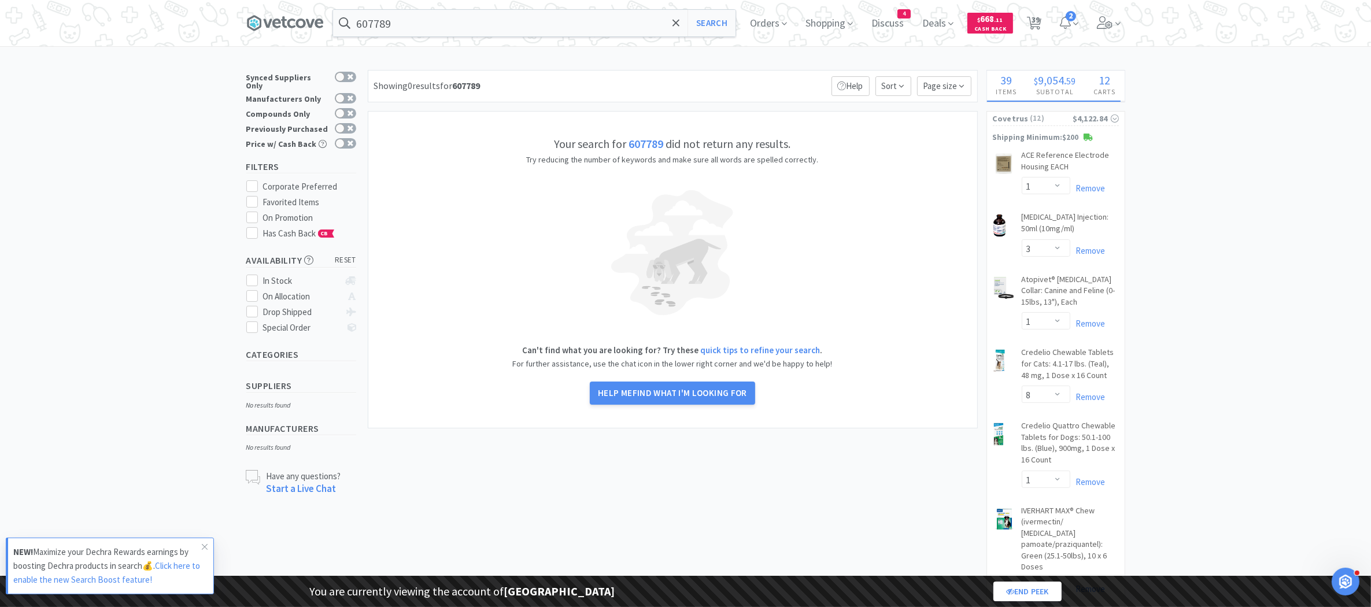
select select "1"
